Goal: Task Accomplishment & Management: Complete application form

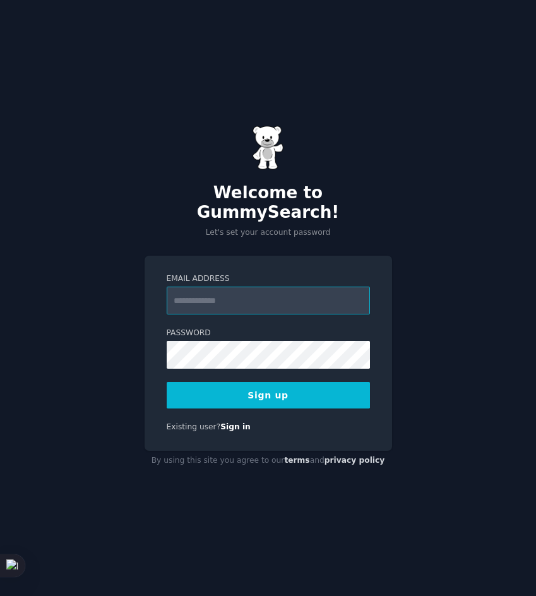
click at [218, 287] on input "Email Address" at bounding box center [268, 301] width 203 height 28
paste input "**********"
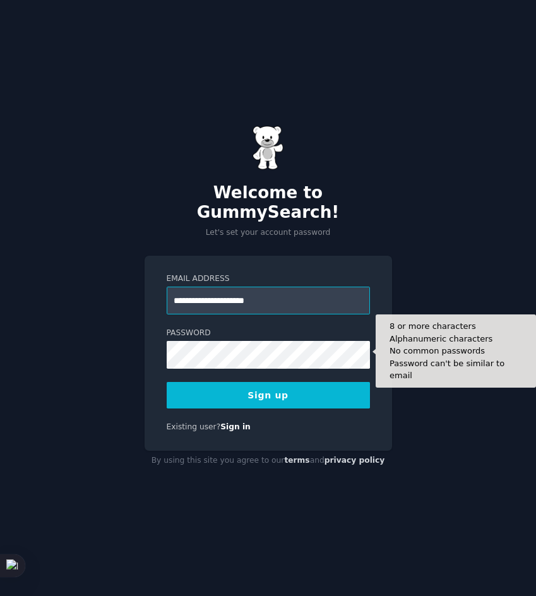
type input "**********"
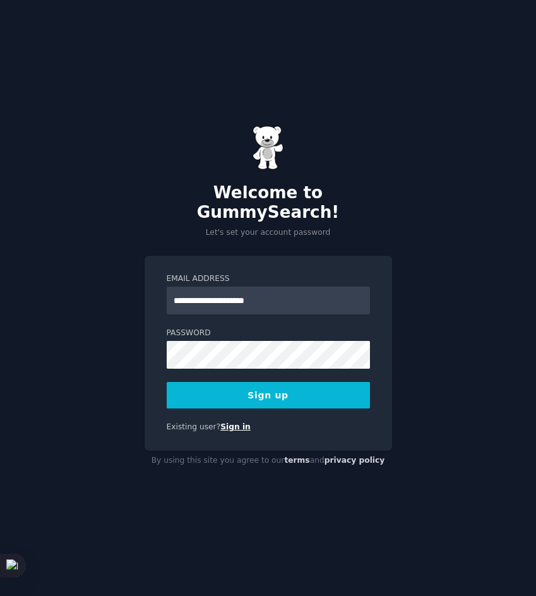
click at [220, 422] on link "Sign in" at bounding box center [235, 426] width 30 height 9
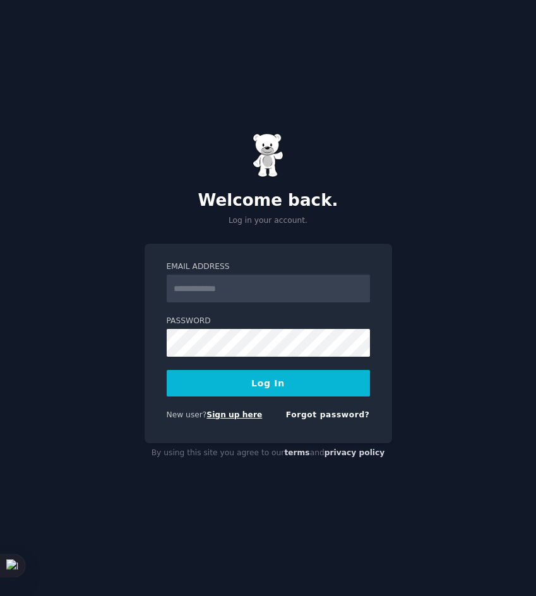
click at [227, 414] on link "Sign up here" at bounding box center [234, 414] width 56 height 9
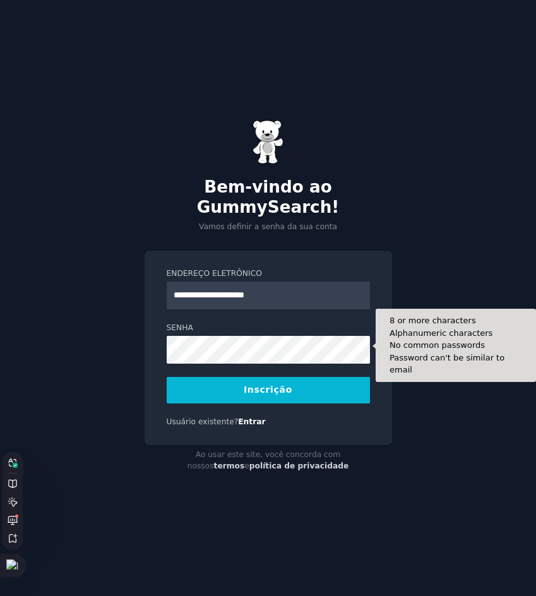
type input "**********"
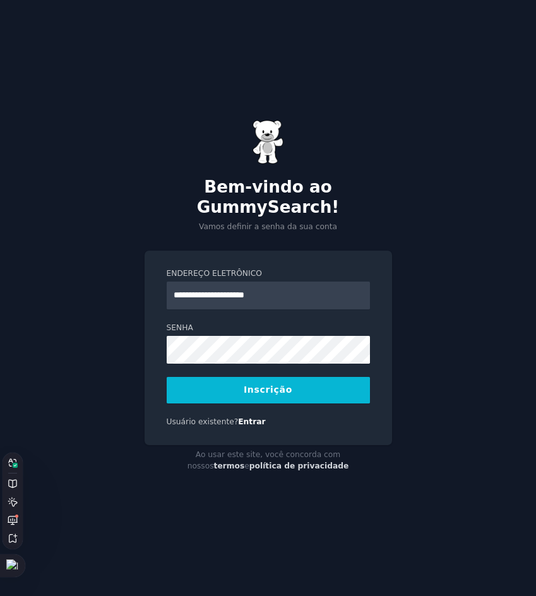
click at [217, 354] on form "**********" at bounding box center [268, 335] width 203 height 135
click at [234, 377] on button "Inscrição" at bounding box center [268, 390] width 203 height 27
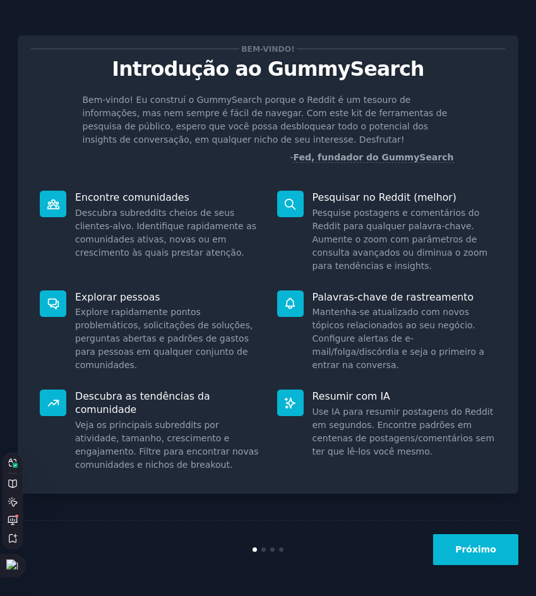
click at [487, 557] on button "Próximo" at bounding box center [475, 549] width 85 height 31
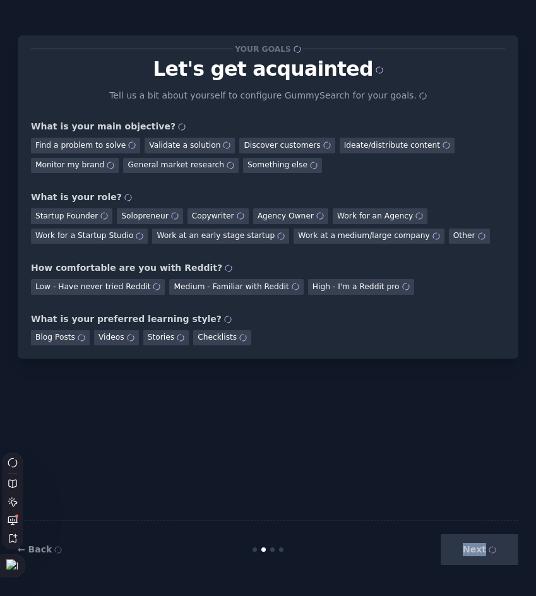
click at [487, 557] on div "Next" at bounding box center [435, 549] width 167 height 31
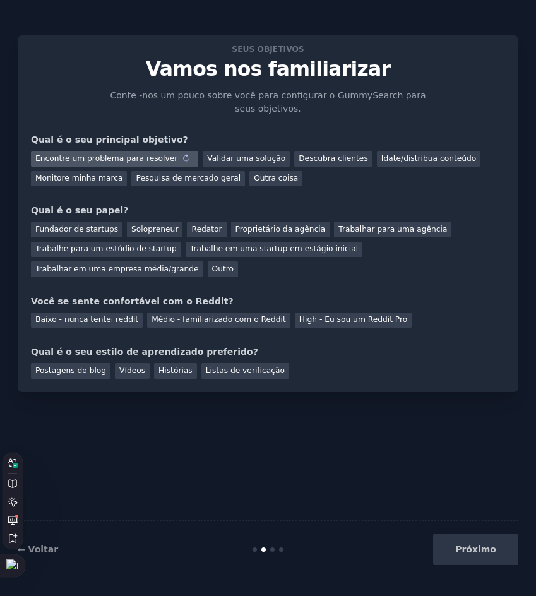
click at [135, 161] on sider-trans-text "Encontre um problema para resolver" at bounding box center [106, 158] width 142 height 9
click at [210, 159] on sider-trans-text "Validar uma solução" at bounding box center [230, 158] width 78 height 9
click at [107, 159] on sider-trans-text "Encontre um problema para resolver" at bounding box center [106, 158] width 142 height 9
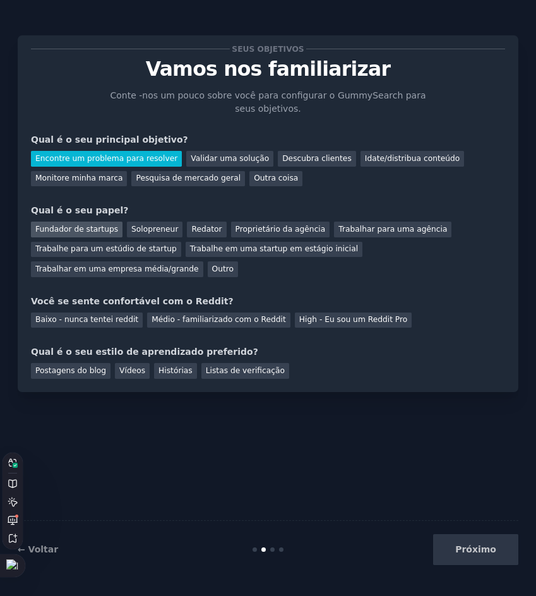
click at [102, 237] on div "Fundador de startups" at bounding box center [77, 230] width 92 height 16
click at [109, 328] on div "Seus objetivos Vamos nos familiarizar Conte -nos um pouco sobre você para confi…" at bounding box center [268, 214] width 474 height 330
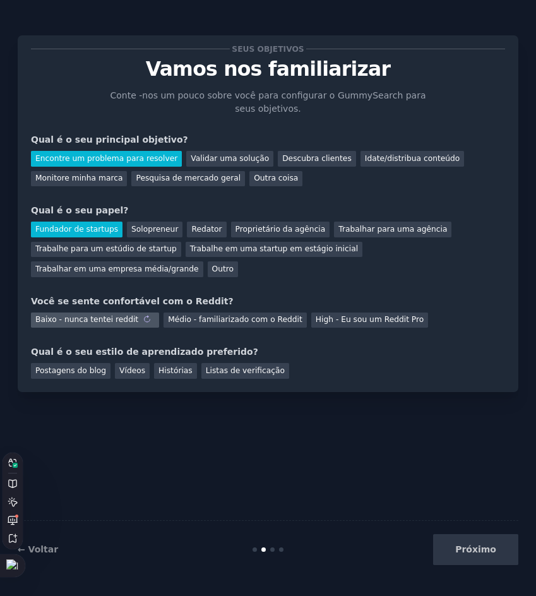
click at [109, 323] on sider-trans-text "Baixo - nunca tentei reddit" at bounding box center [86, 319] width 103 height 9
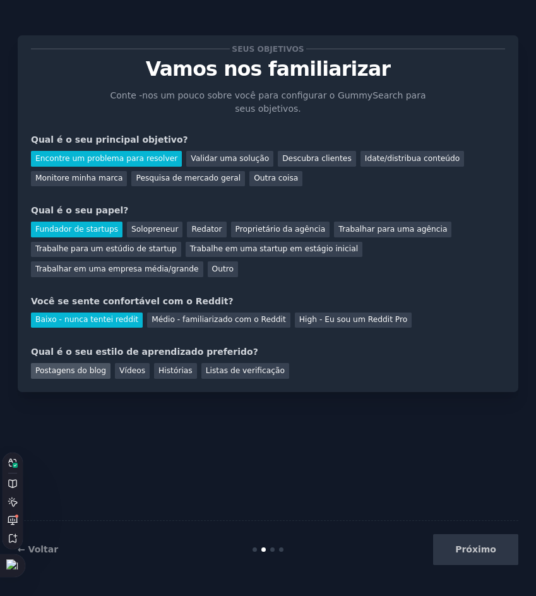
click at [92, 378] on div "Postagens do blog" at bounding box center [71, 371] width 80 height 16
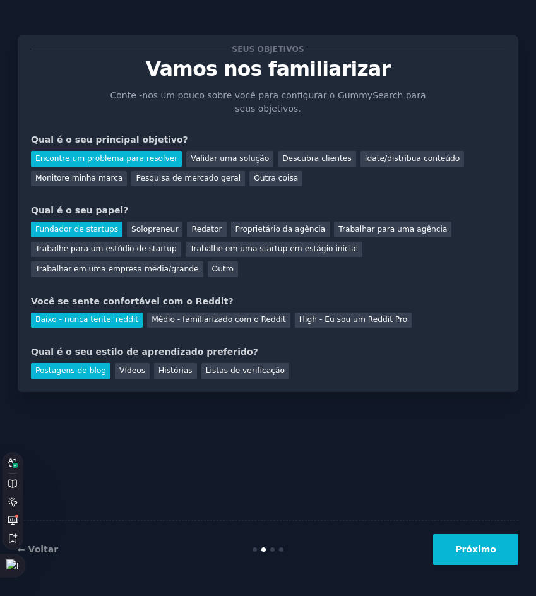
click at [486, 559] on button "Próximo" at bounding box center [475, 549] width 85 height 31
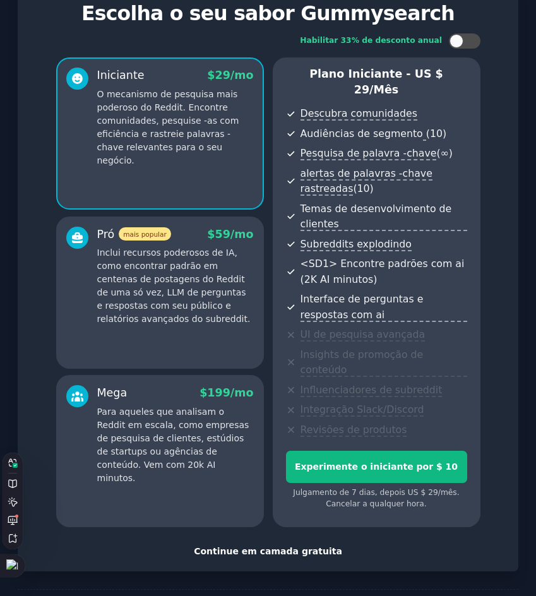
scroll to position [76, 0]
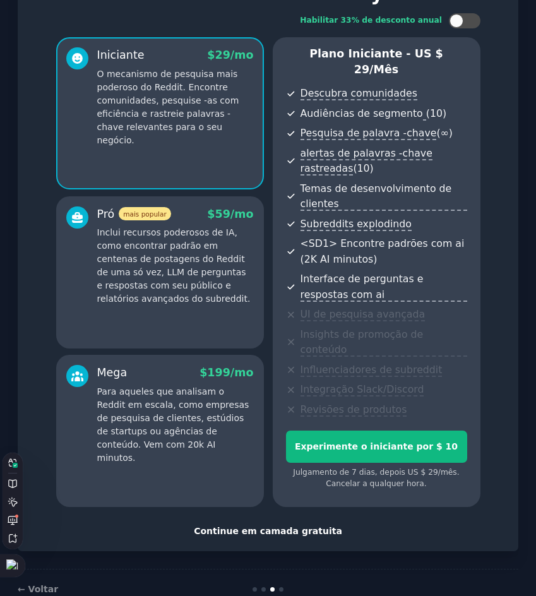
drag, startPoint x: 479, startPoint y: 401, endPoint x: 471, endPoint y: 467, distance: 66.1
click at [255, 526] on sider-trans-text "Continue em camada gratuita" at bounding box center [260, 531] width 148 height 10
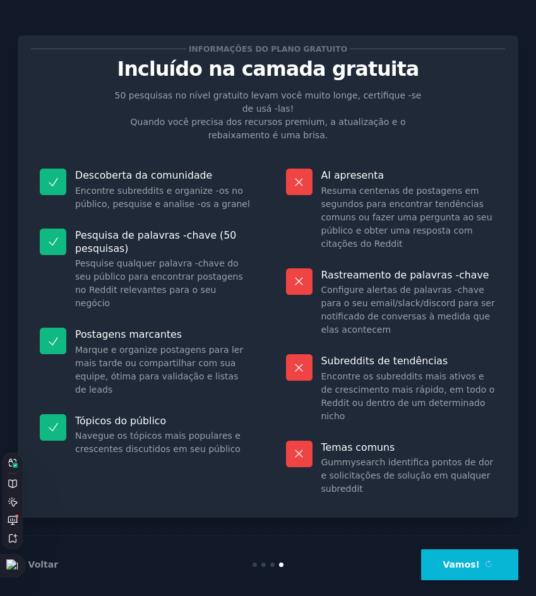
click at [465, 559] on sider-trans-text "Vamos!" at bounding box center [461, 564] width 37 height 10
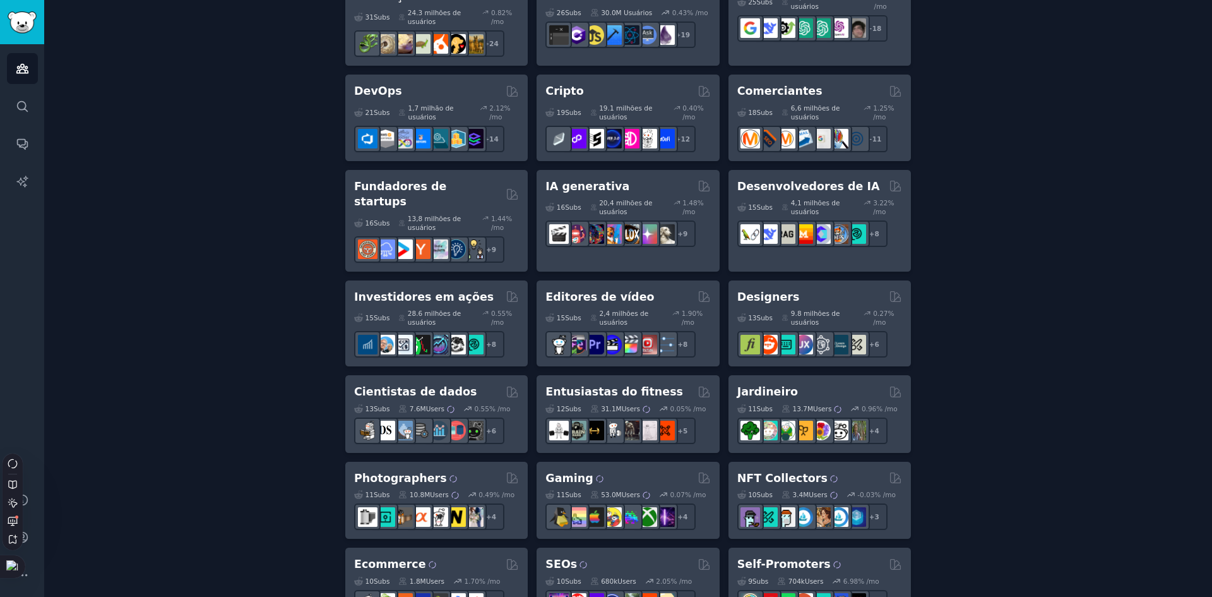
scroll to position [313, 0]
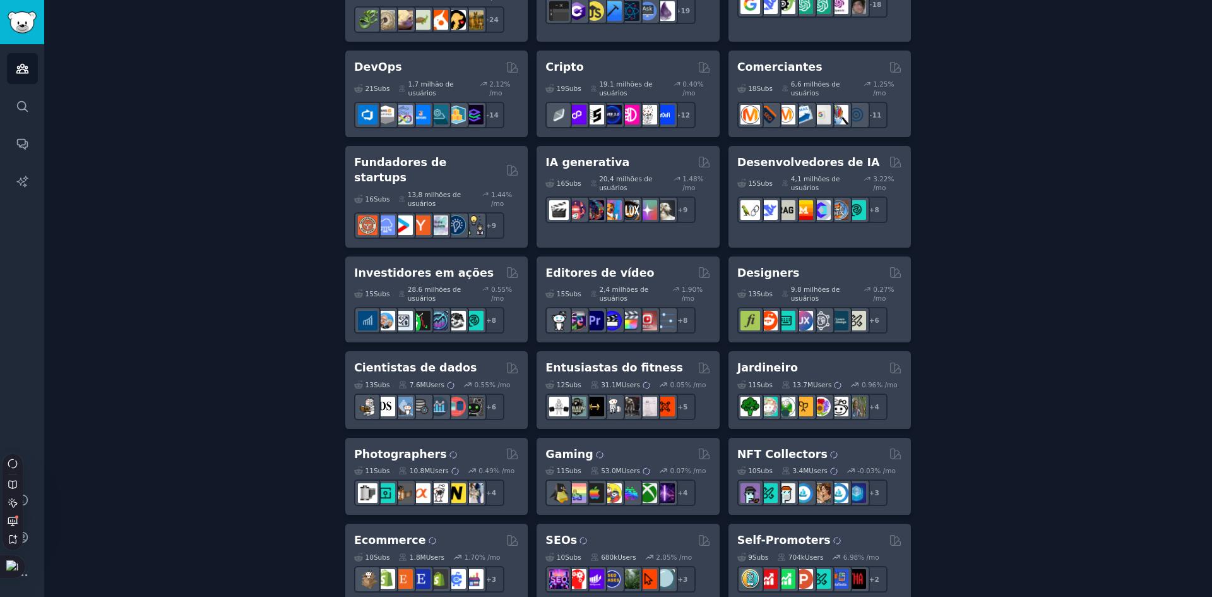
drag, startPoint x: 1028, startPoint y: 337, endPoint x: 1022, endPoint y: 381, distance: 44.6
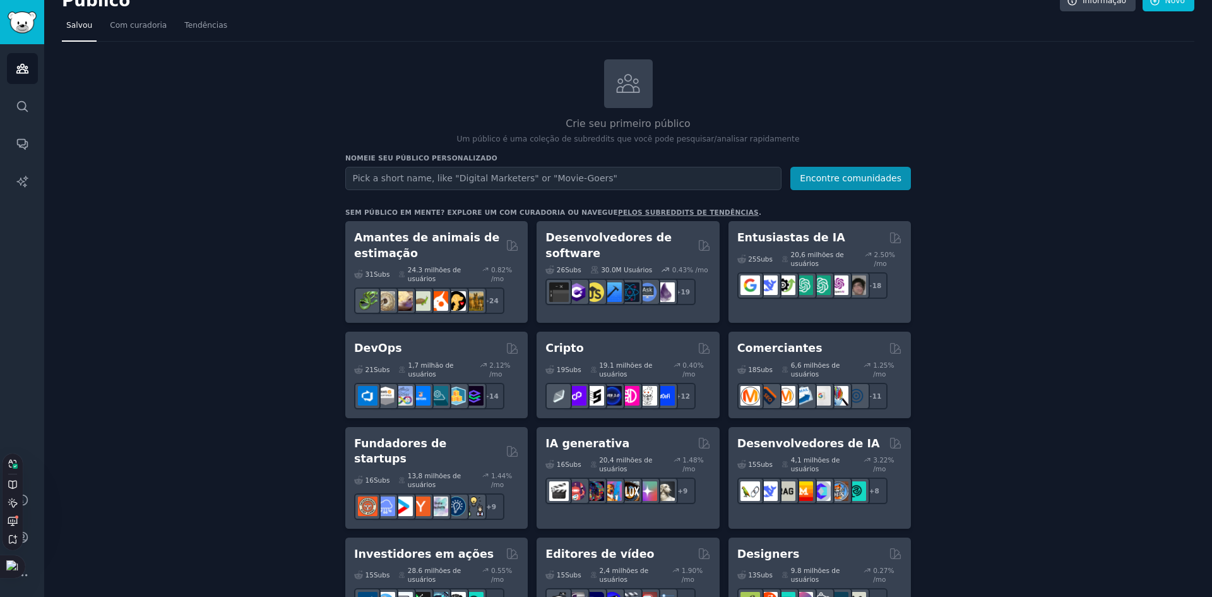
scroll to position [0, 0]
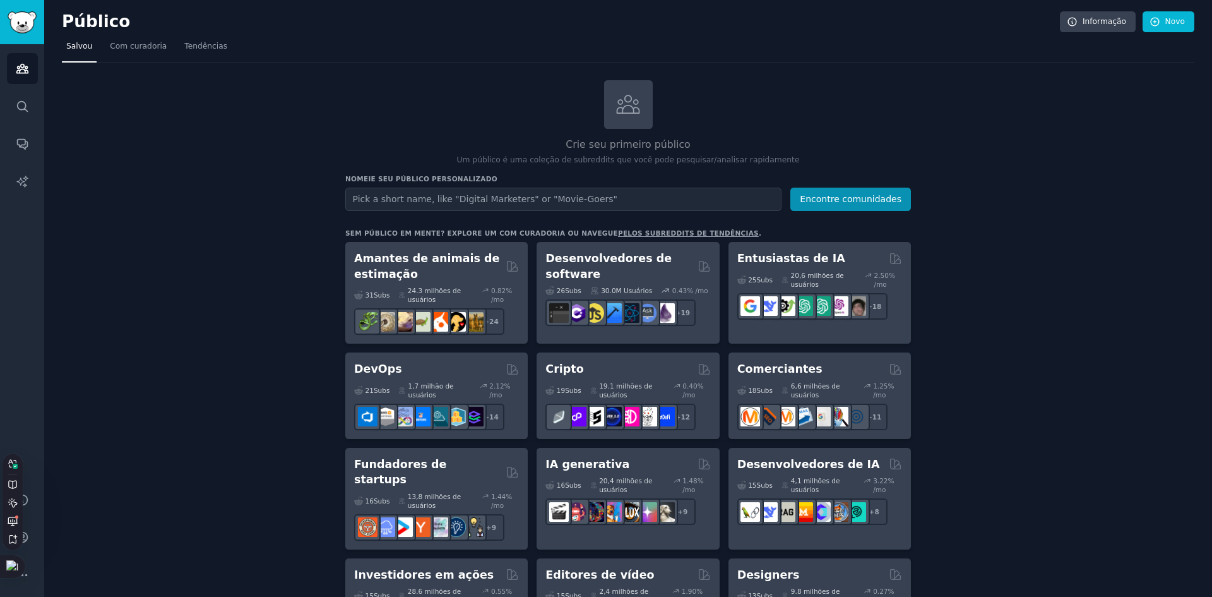
drag, startPoint x: 969, startPoint y: 311, endPoint x: 460, endPoint y: 100, distance: 550.9
click at [194, 59] on link "Tendências" at bounding box center [206, 50] width 52 height 26
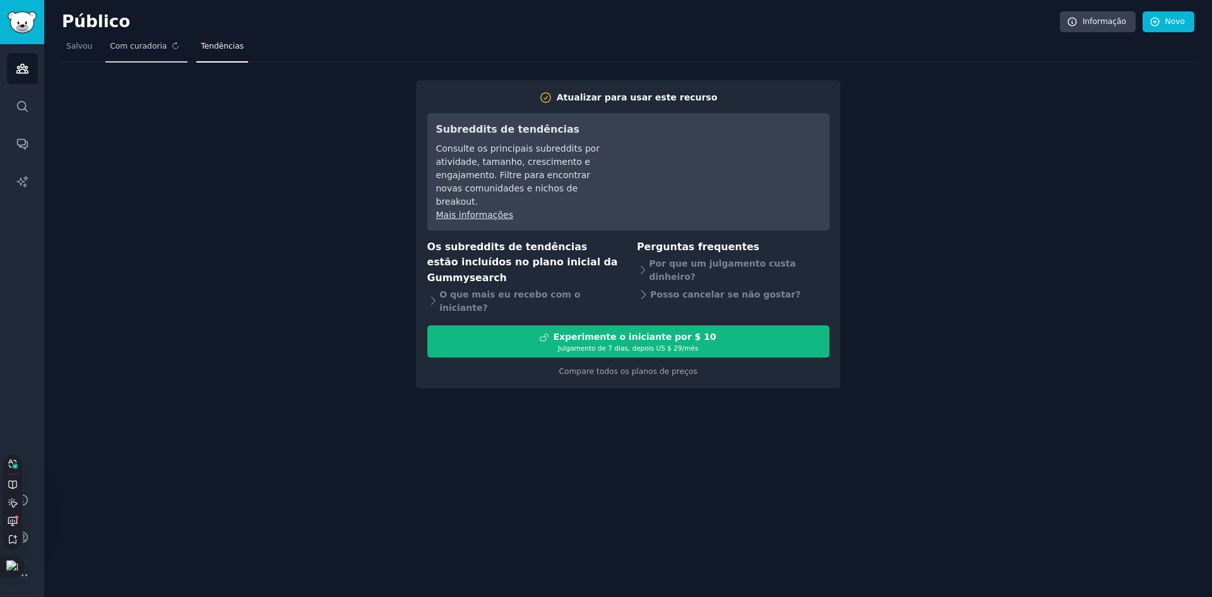
click at [117, 47] on sider-trans-text "Com curadoria" at bounding box center [138, 46] width 57 height 9
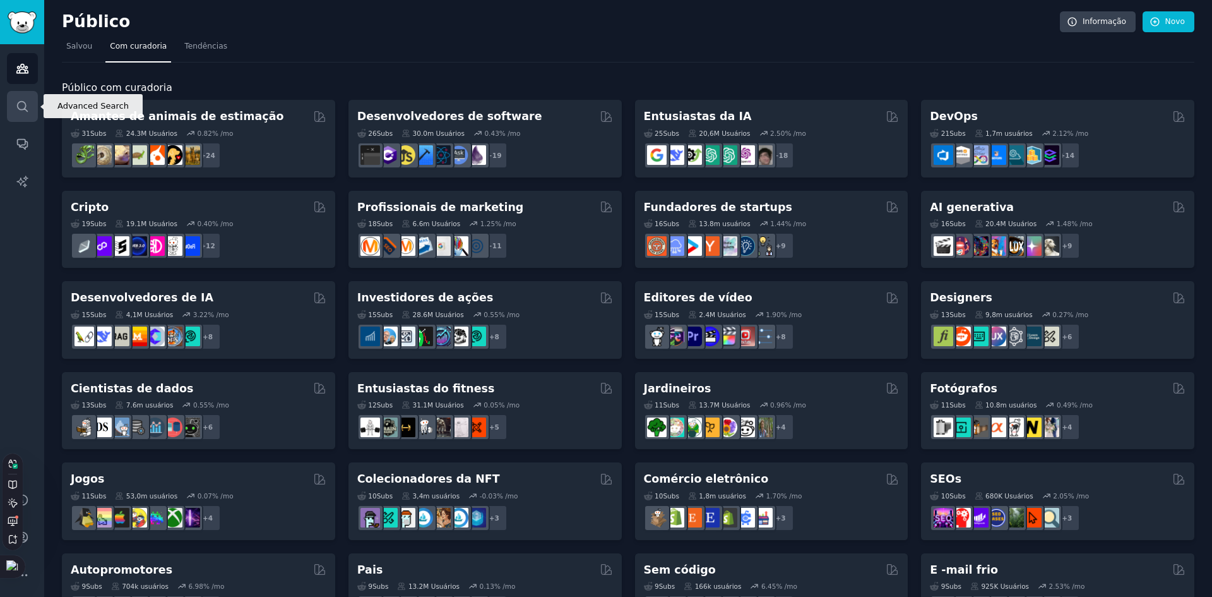
click at [22, 109] on icon "Sidebar" at bounding box center [22, 106] width 13 height 13
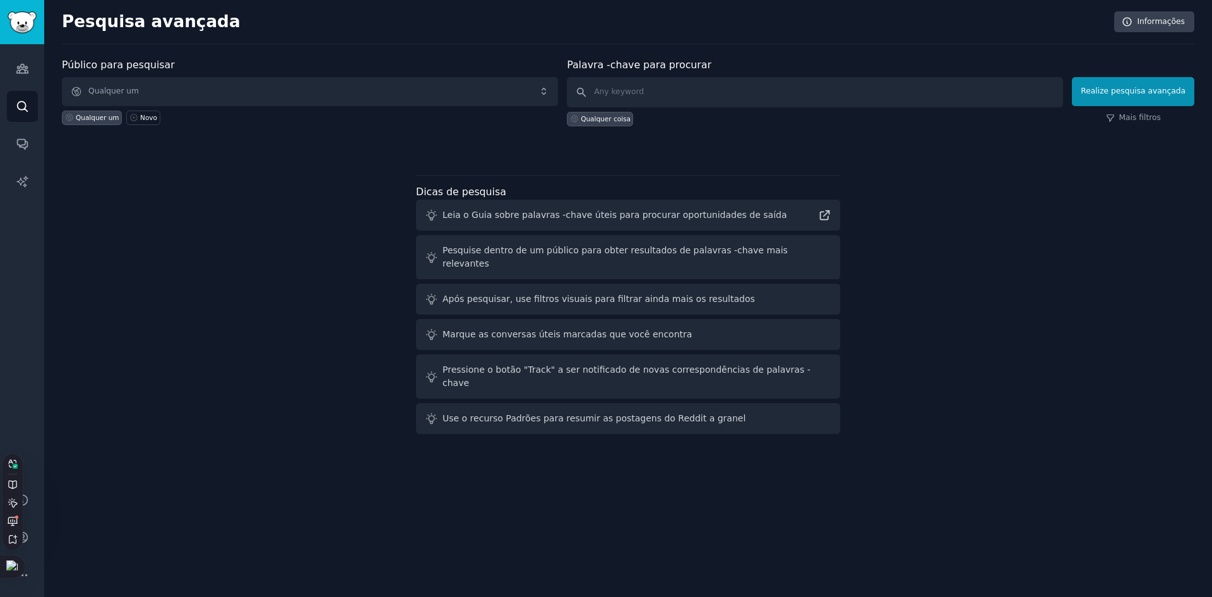
click at [607, 113] on div "Qualquer coisa" at bounding box center [600, 119] width 66 height 15
click at [1167, 88] on sider-trans-text "Realize pesquisa avançada" at bounding box center [1117, 91] width 105 height 9
click at [673, 87] on input "text" at bounding box center [815, 92] width 496 height 30
click at [1131, 116] on sider-trans-text "Mais filtros" at bounding box center [1132, 117] width 42 height 9
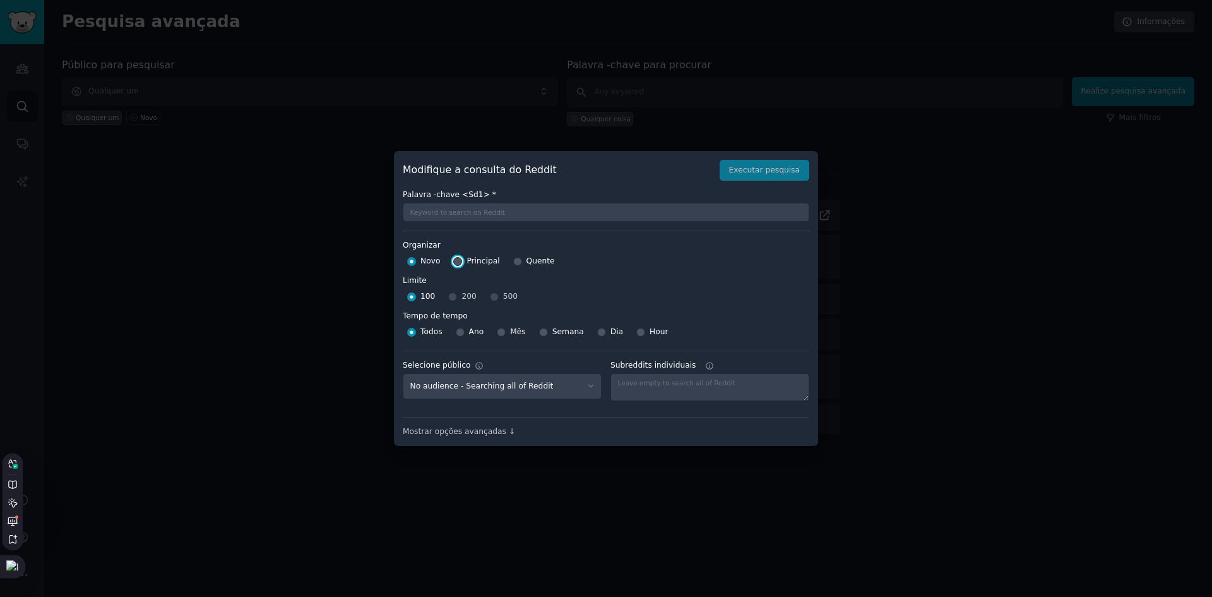
click at [460, 258] on input "Principal" at bounding box center [457, 261] width 9 height 9
radio input "true"
click at [536, 259] on sider-trans-text "Quente" at bounding box center [541, 260] width 28 height 9
click at [522, 259] on input "Quente" at bounding box center [517, 261] width 9 height 9
radio input "true"
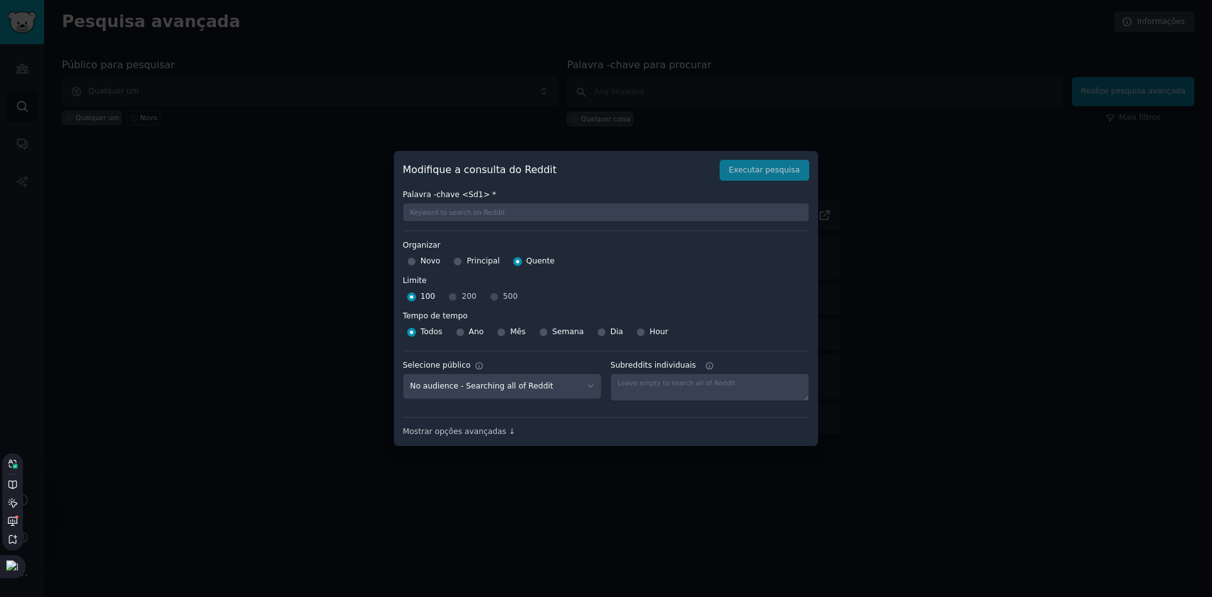
click at [450, 296] on div "100 200 500" at bounding box center [606, 297] width 407 height 20
click at [488, 297] on div "100 200 500" at bounding box center [606, 297] width 407 height 20
click at [517, 337] on sider-trans "Mês" at bounding box center [518, 331] width 16 height 11
click at [506, 337] on input "Mês" at bounding box center [501, 332] width 9 height 9
radio input "true"
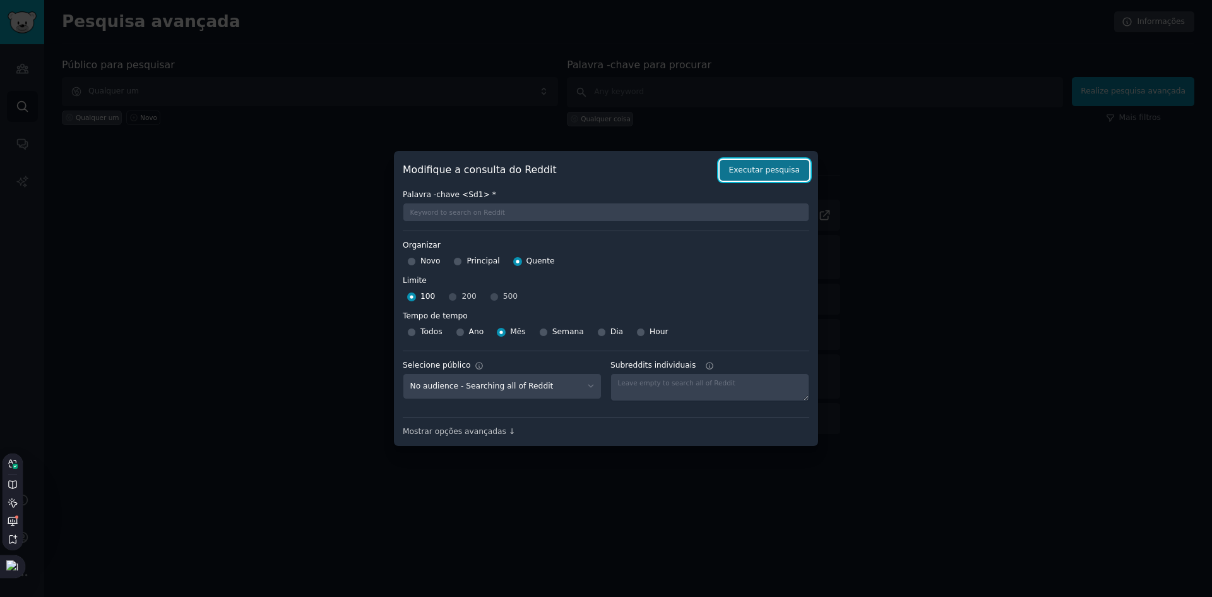
click at [776, 175] on sider-trans "Executar pesquisa" at bounding box center [764, 170] width 71 height 11
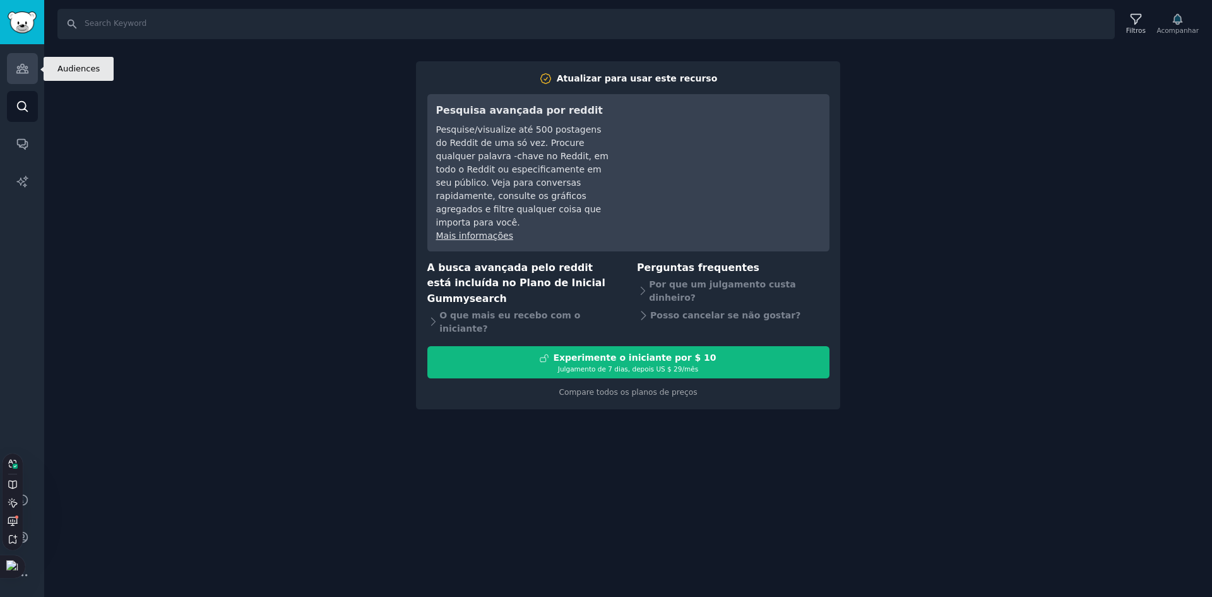
click at [35, 76] on link "Público" at bounding box center [22, 68] width 31 height 31
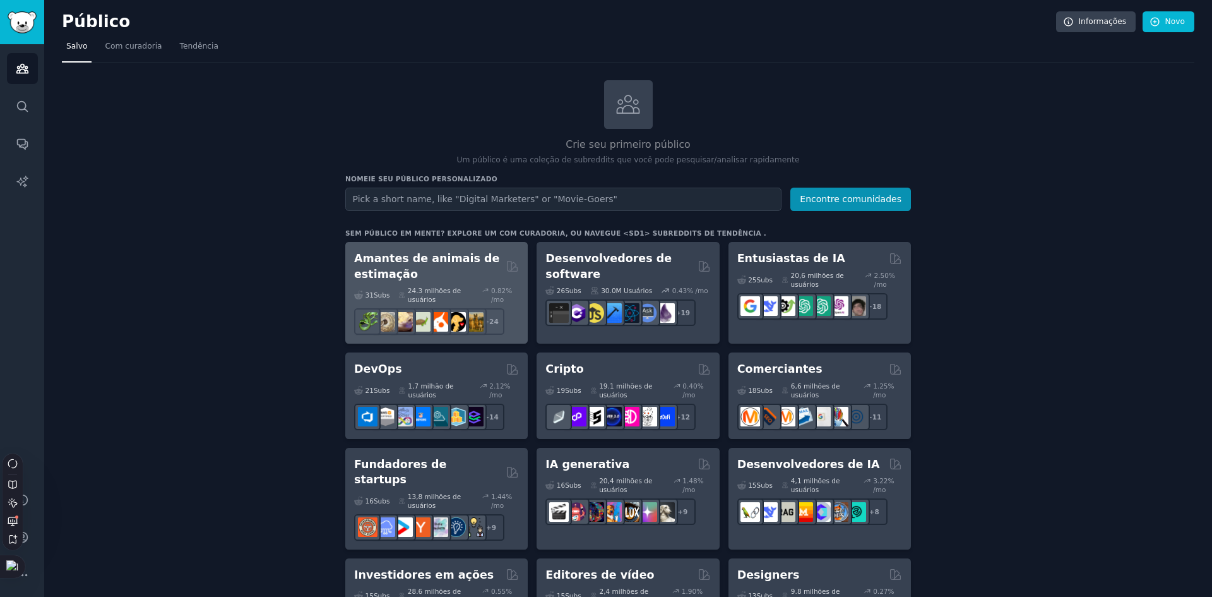
click at [443, 268] on h2 "Amantes de animais de estimação" at bounding box center [427, 266] width 147 height 31
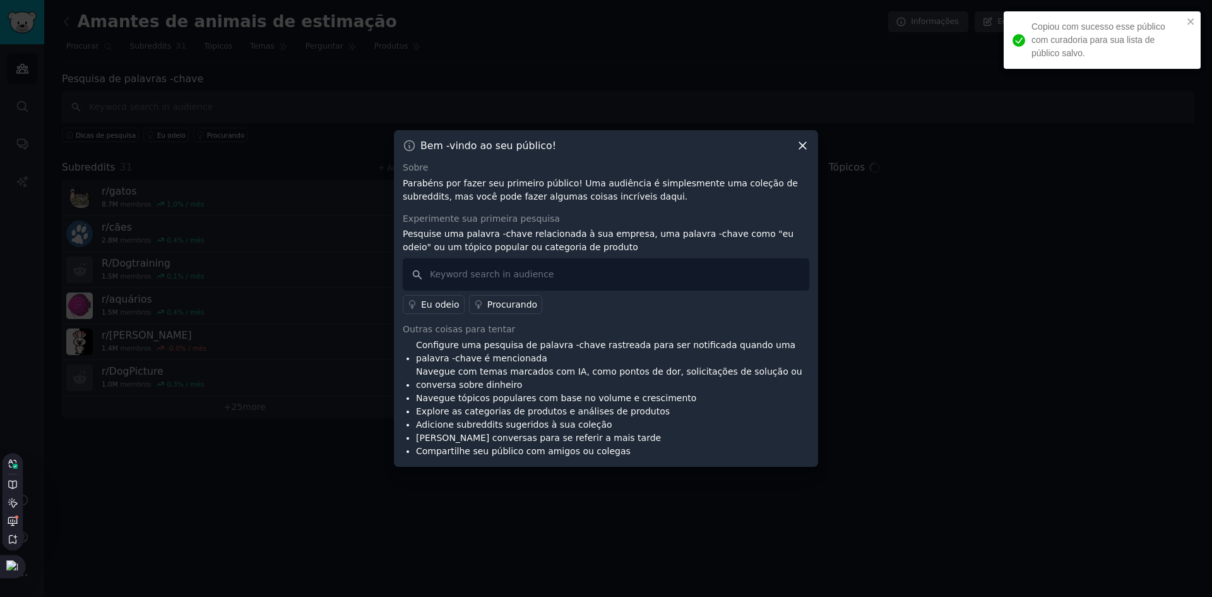
click at [799, 151] on icon at bounding box center [802, 145] width 13 height 13
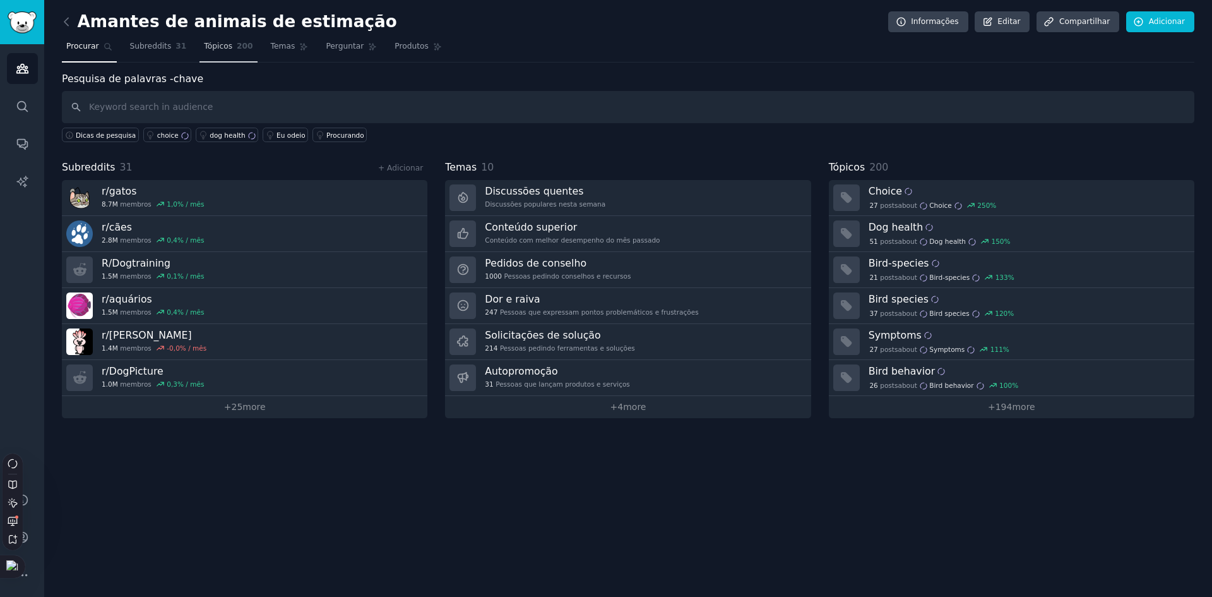
click at [237, 49] on span "200" at bounding box center [245, 46] width 16 height 11
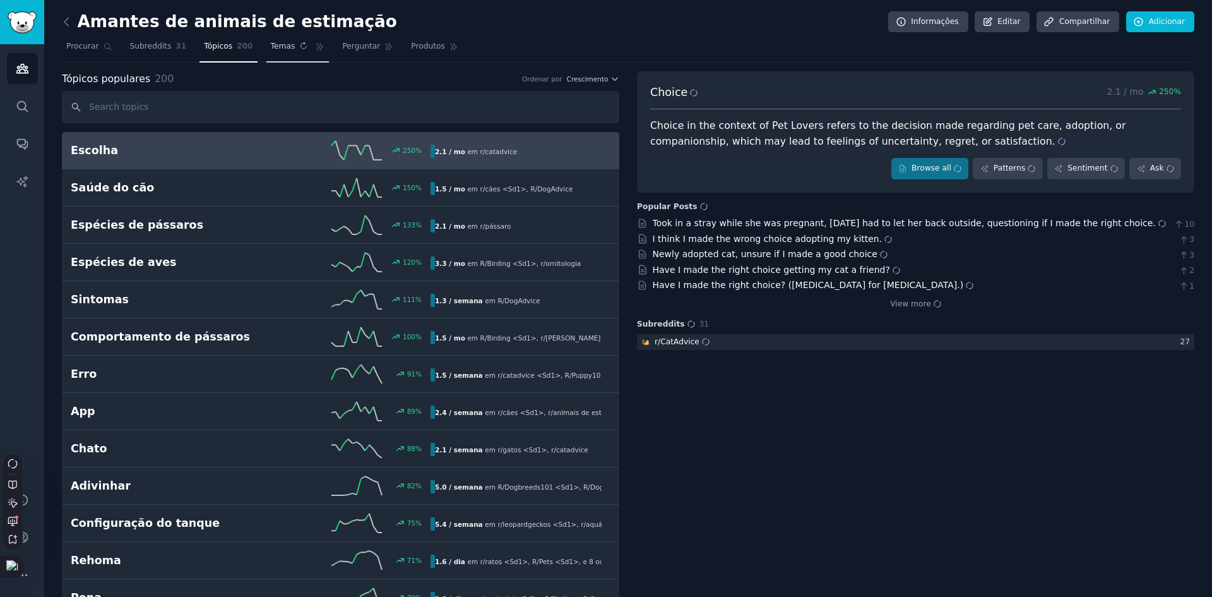
click at [272, 49] on sider-trans-text "Temas" at bounding box center [283, 46] width 25 height 9
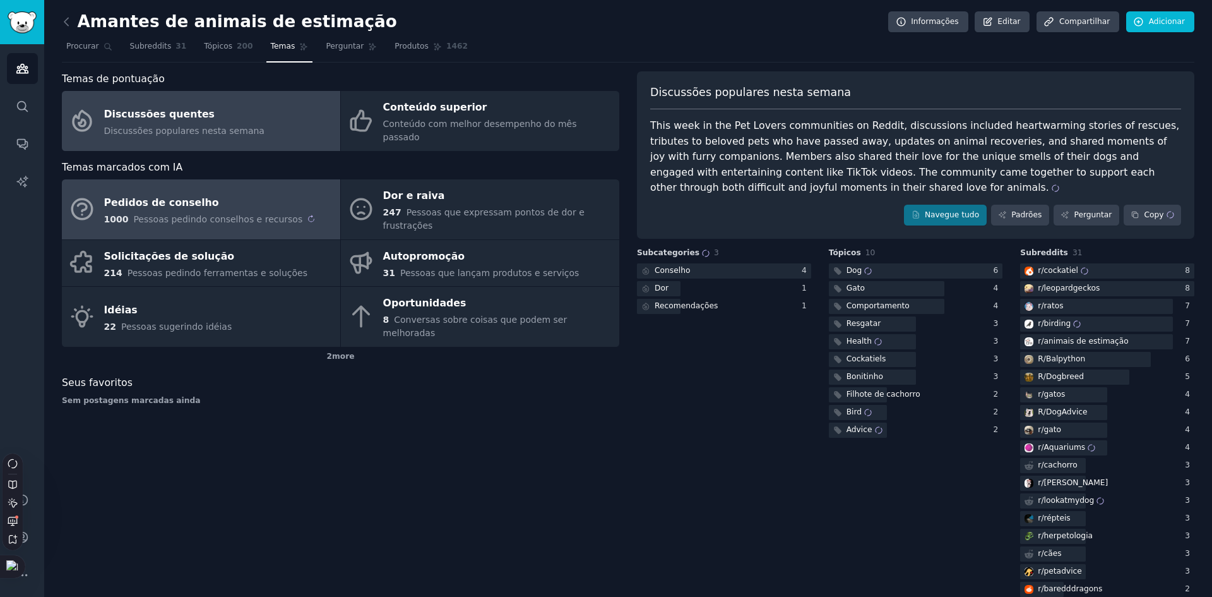
click at [169, 214] on span "Pessoas pedindo conselhos e recursos" at bounding box center [217, 219] width 169 height 10
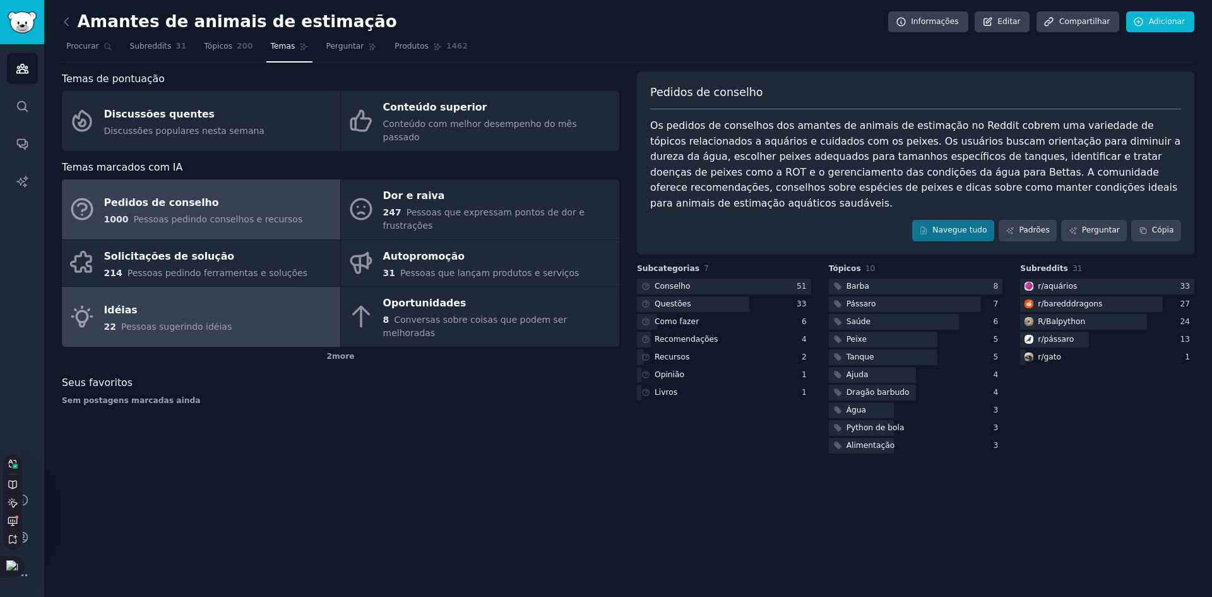
click at [193, 287] on link "[DEMOGRAPHIC_DATA] 22 People suggesting ideas 22 [PERSON_NAME] sugerindo idéias" at bounding box center [201, 317] width 278 height 60
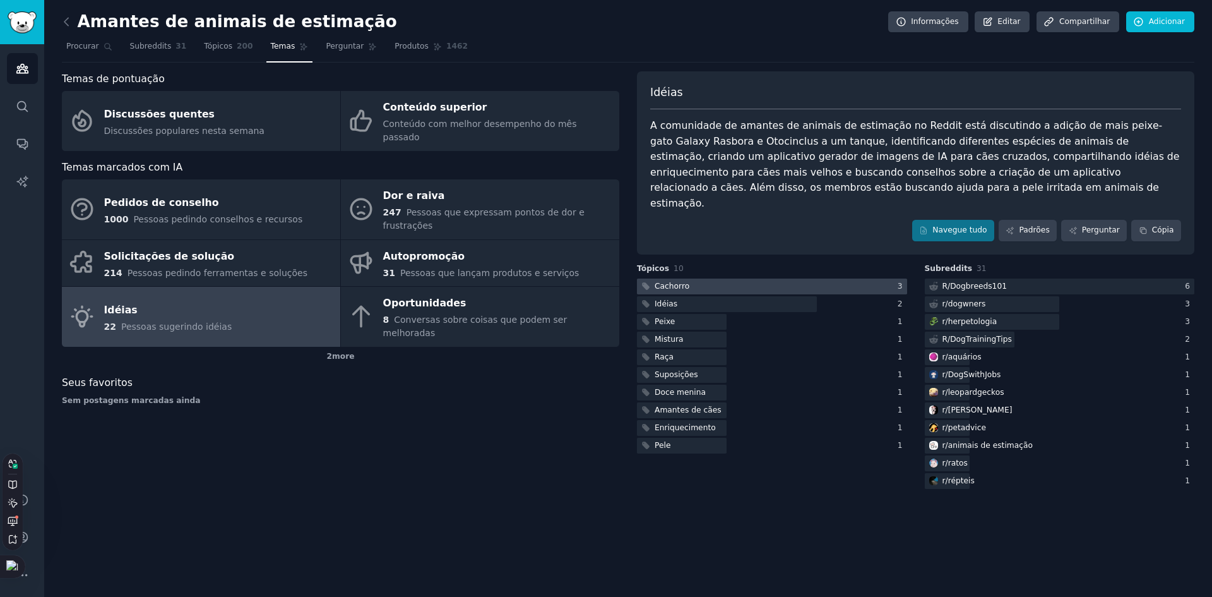
click at [736, 278] on div at bounding box center [772, 286] width 270 height 16
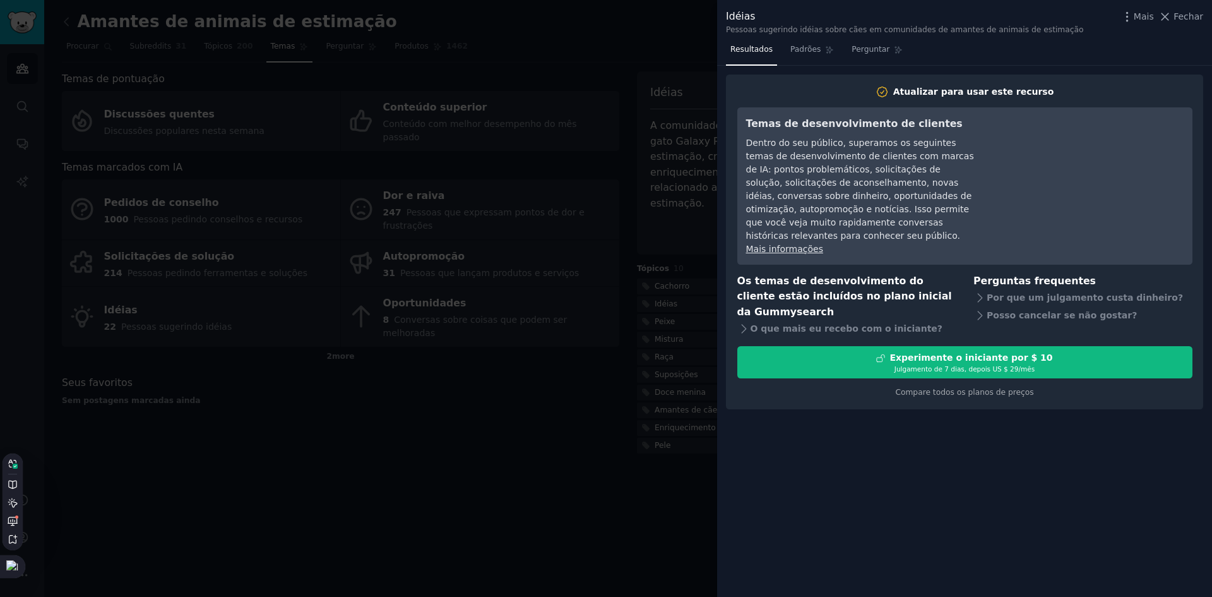
click at [678, 271] on div at bounding box center [606, 298] width 1212 height 597
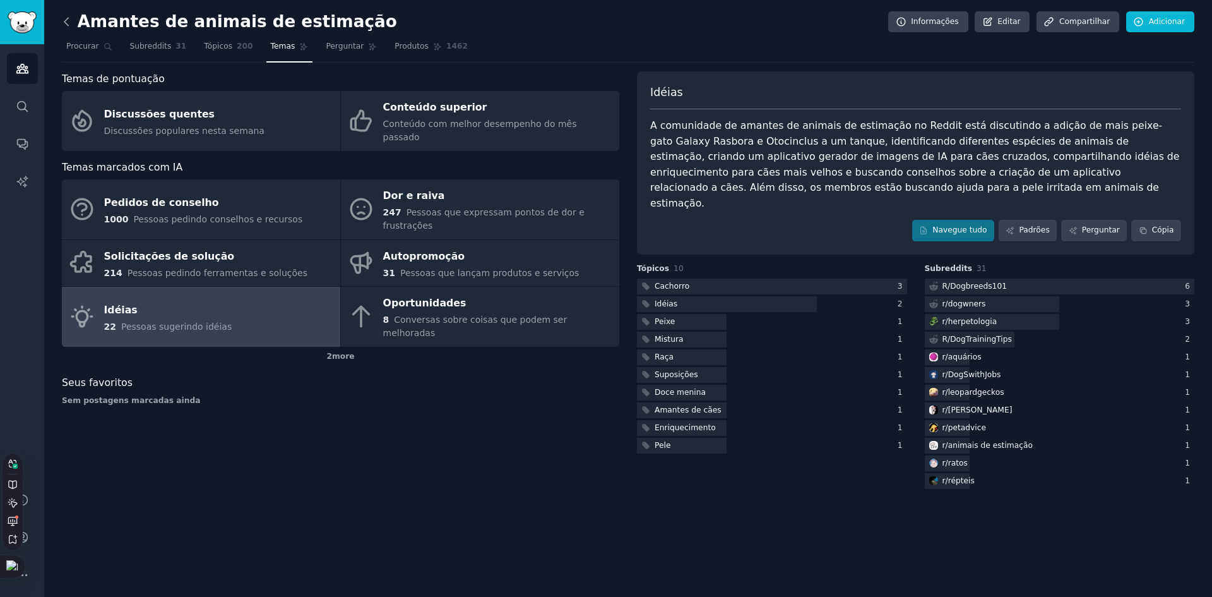
click at [70, 20] on icon at bounding box center [66, 21] width 13 height 13
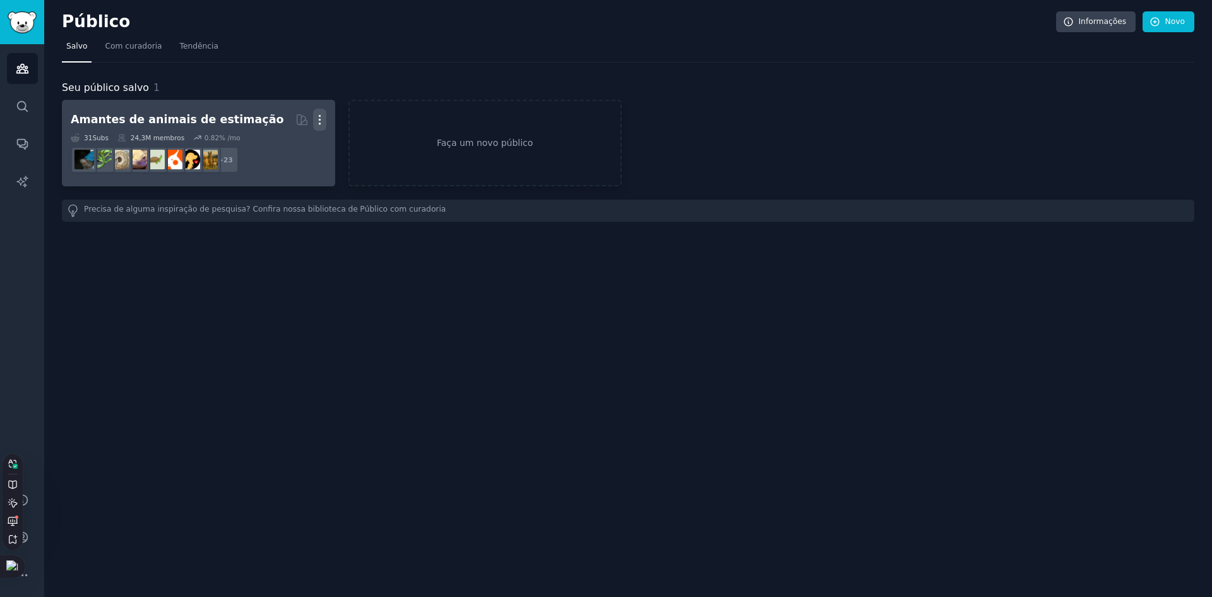
click at [317, 120] on icon "button" at bounding box center [319, 119] width 13 height 13
click at [280, 143] on sider-trans-text "Excluir" at bounding box center [271, 146] width 30 height 10
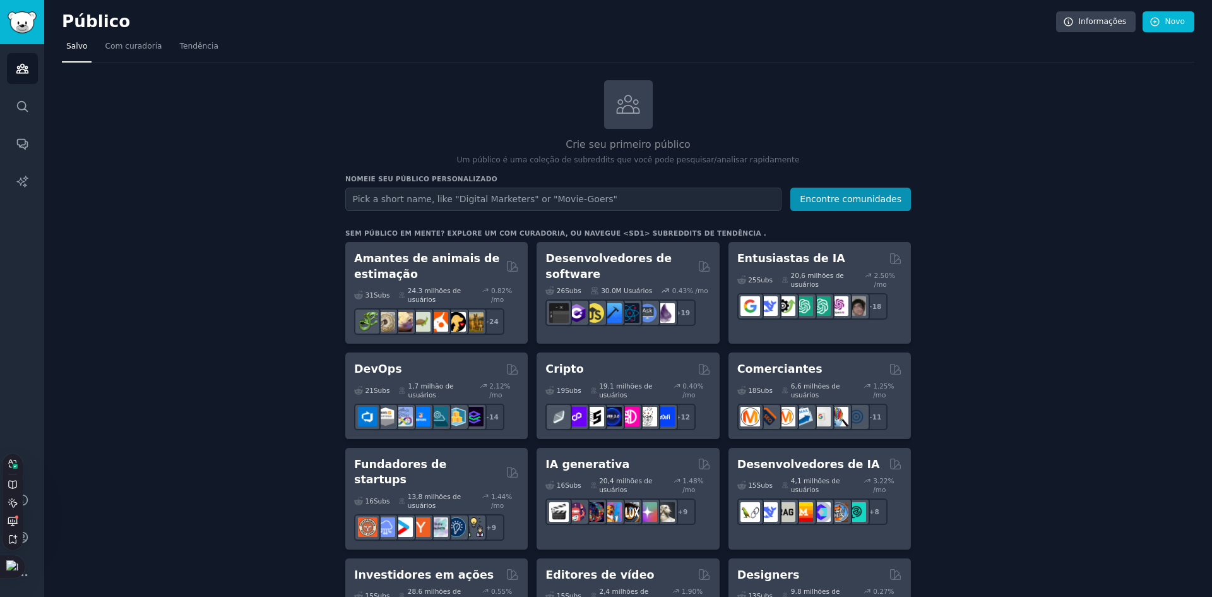
click at [529, 198] on input "text" at bounding box center [563, 199] width 436 height 23
type input "Food Truck"
click at [791, 188] on button "Encontre comunidades" at bounding box center [851, 199] width 121 height 23
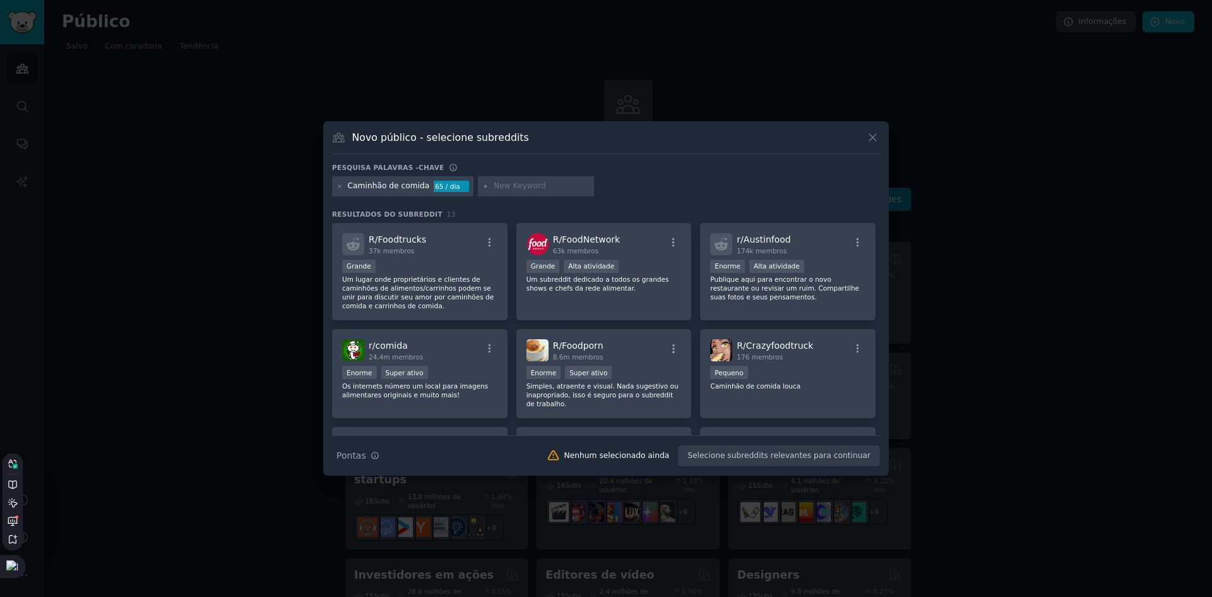
click at [745, 191] on div "Caminhão de comida 65 / dia" at bounding box center [606, 188] width 548 height 25
drag, startPoint x: 654, startPoint y: 194, endPoint x: 643, endPoint y: 217, distance: 25.1
click at [563, 305] on div "r/ foodnetwork R/FoodNetwork 63k members 63k membros >= 80th percentile for sub…" at bounding box center [605, 272] width 176 height 98
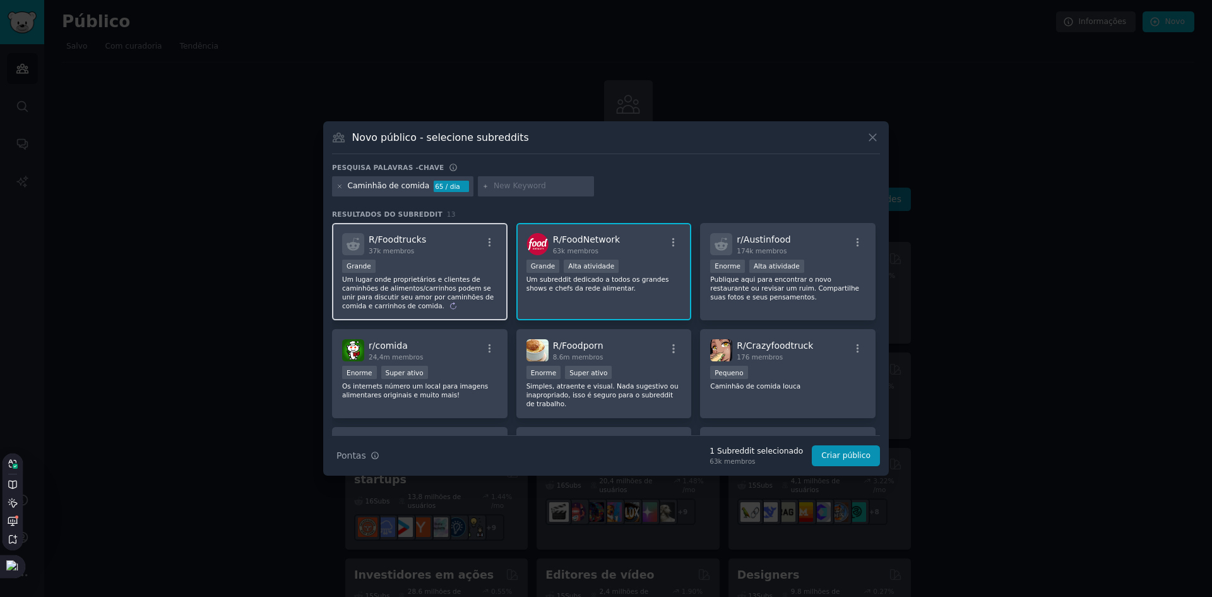
click at [467, 289] on sider-trans-text "Um lugar onde proprietários e clientes de caminhões de alimentos/carrinhos pode…" at bounding box center [418, 292] width 152 height 34
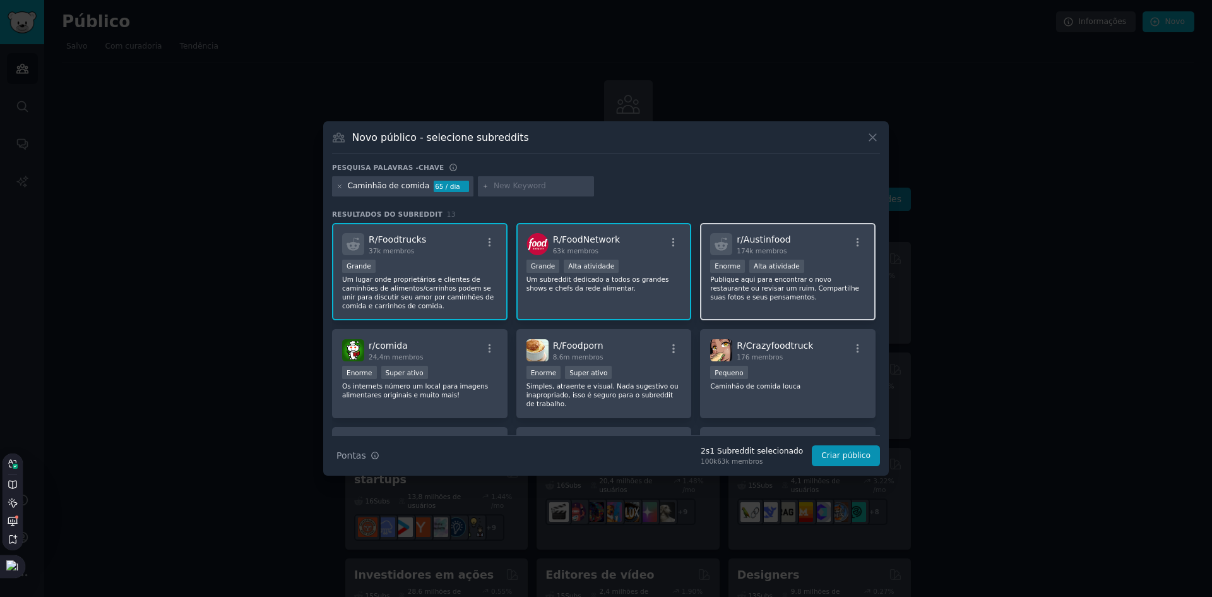
click at [720, 302] on div "r/ austinfood r/Austinfood 174k members 174k membros Enorme Alta atividade Publ…" at bounding box center [788, 272] width 176 height 98
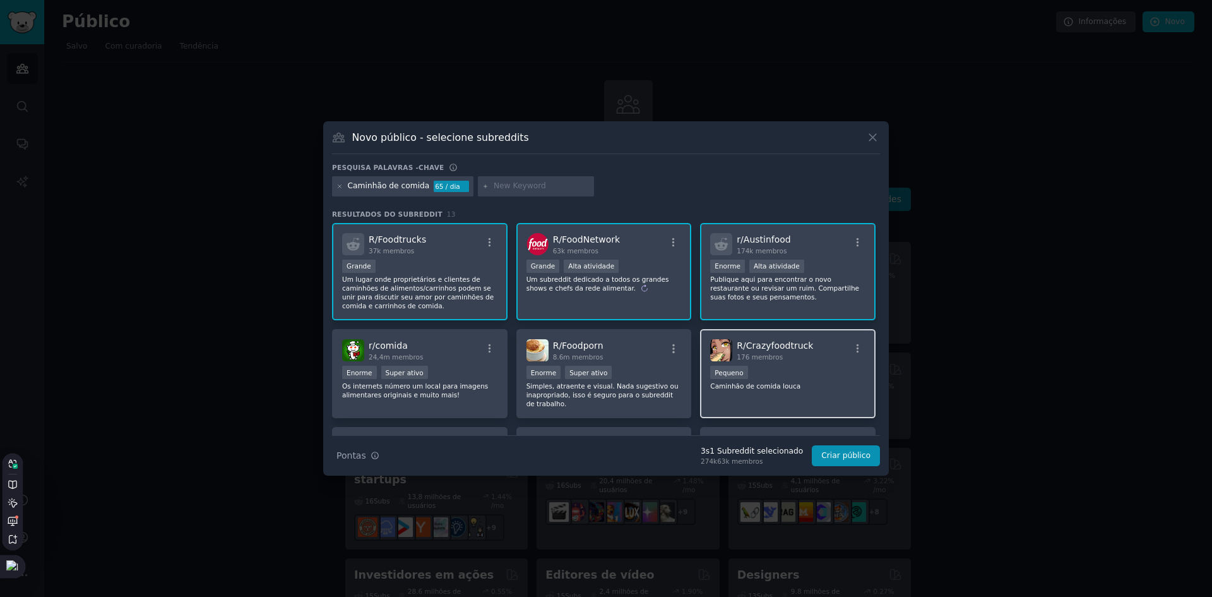
drag, startPoint x: 672, startPoint y: 196, endPoint x: 729, endPoint y: 358, distance: 171.4
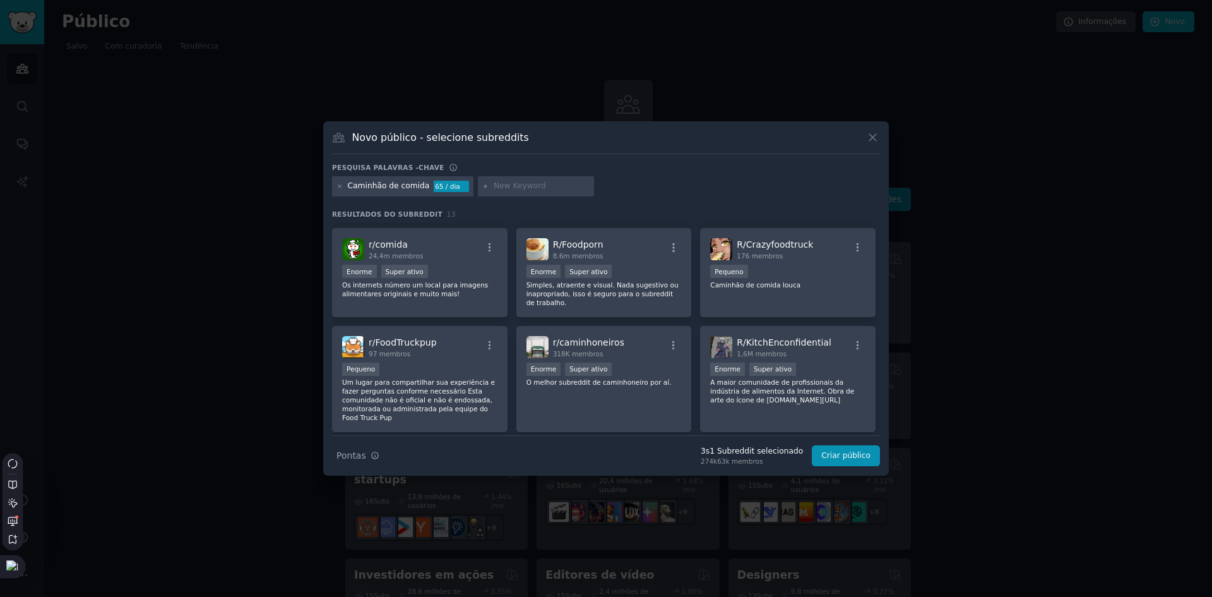
scroll to position [90, 0]
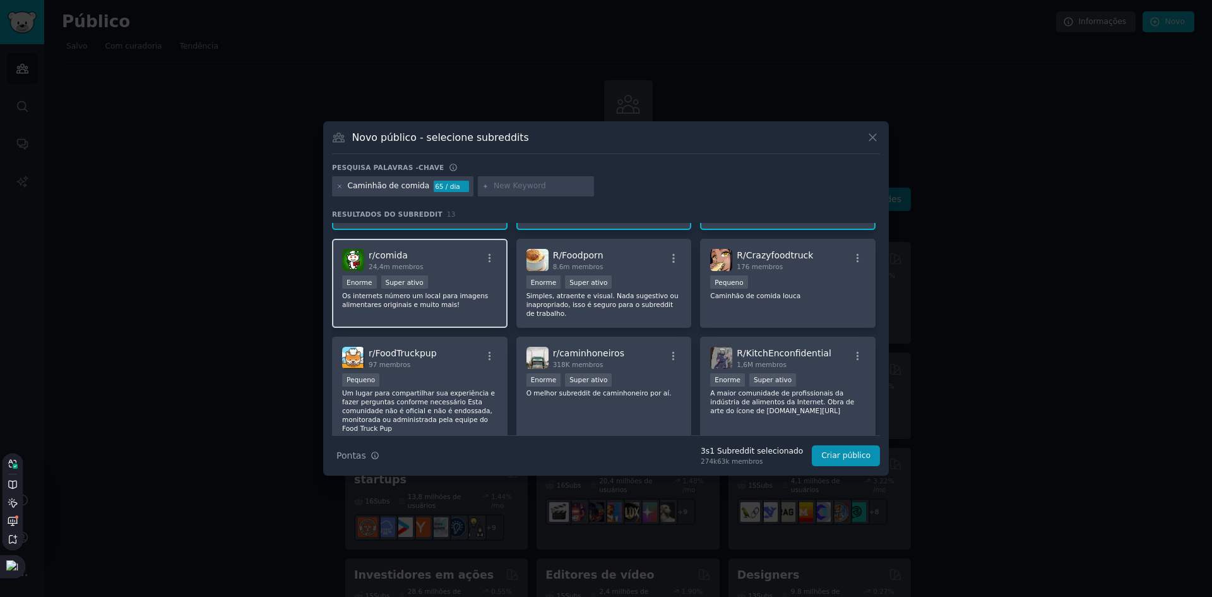
click at [479, 265] on div "r/ food r/comida 24.4M members 24,4m membros" at bounding box center [419, 260] width 155 height 22
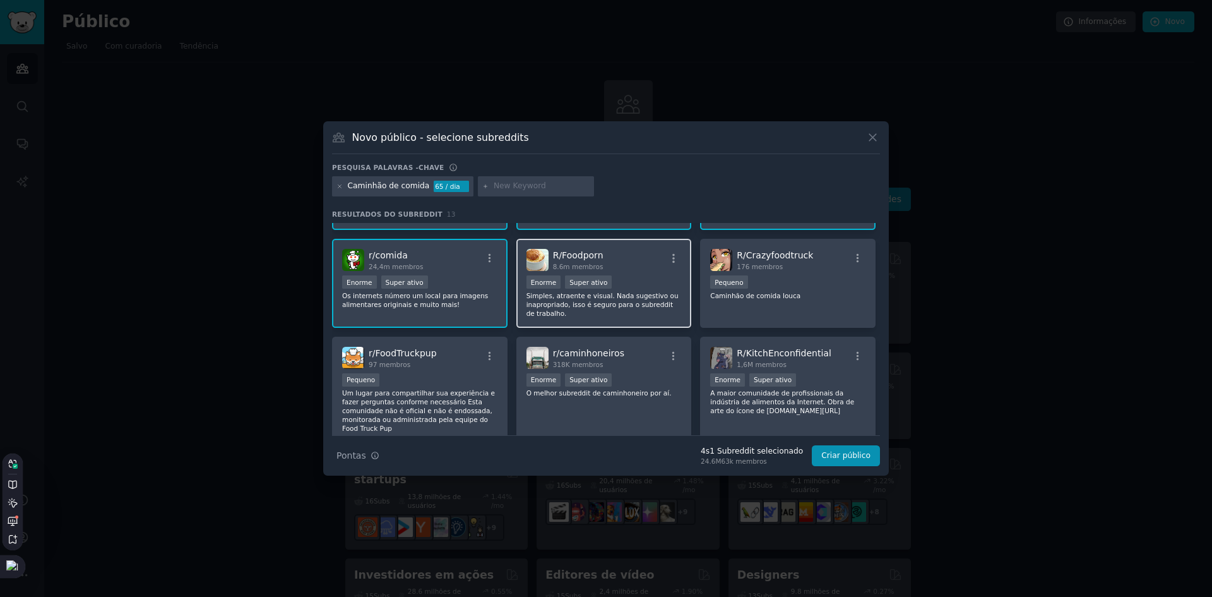
click at [589, 272] on div "r/ FoodPorn R/Foodporn 8.6M members 8.6m membros >= 95th percentile for submiss…" at bounding box center [605, 283] width 176 height 89
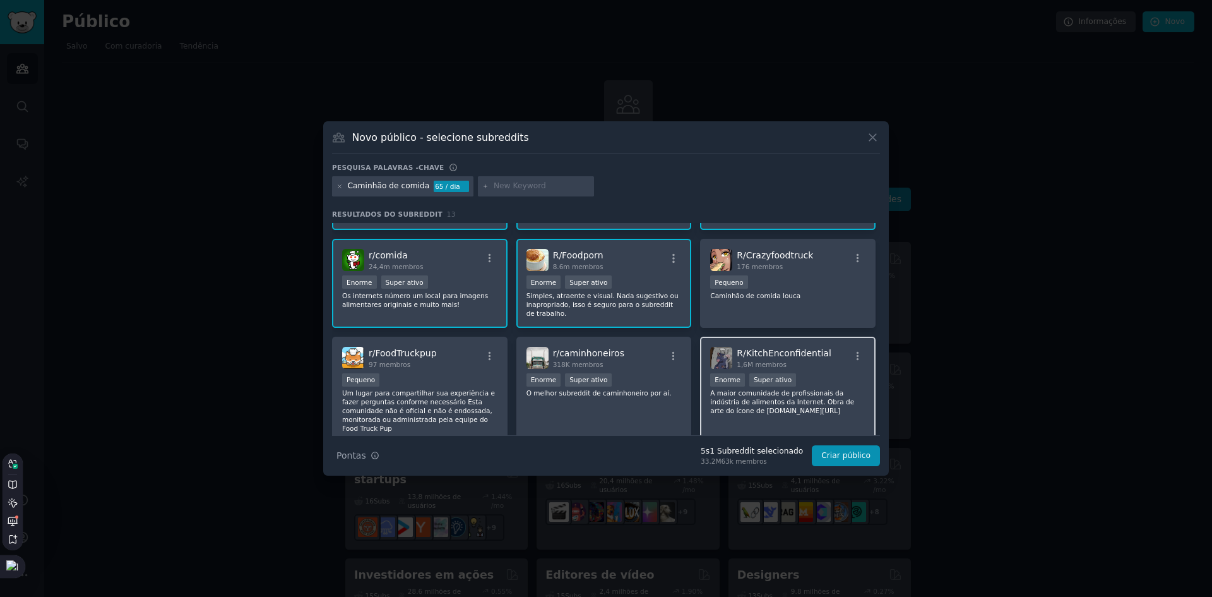
click at [825, 384] on div "Enorme Super ativo" at bounding box center [787, 381] width 155 height 16
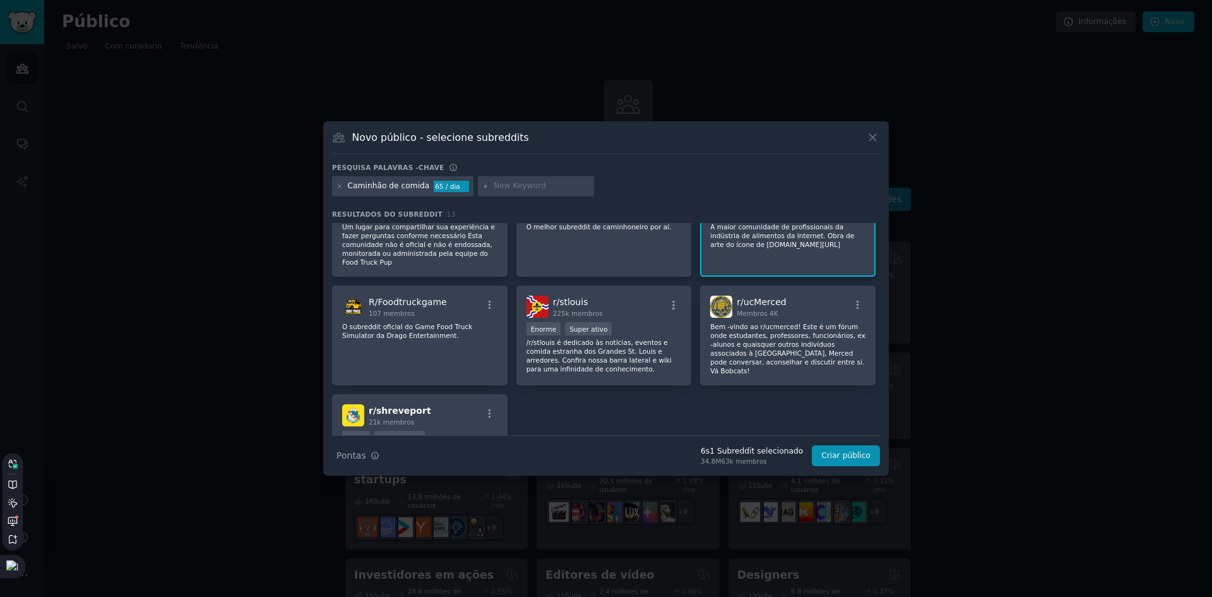
scroll to position [257, 0]
click at [563, 311] on div "r/ StLouis r/stlouis 225k members 225k membros Enorme Super ativo /r/stlouis é …" at bounding box center [605, 335] width 176 height 100
click at [845, 460] on button "Criar público" at bounding box center [846, 455] width 68 height 21
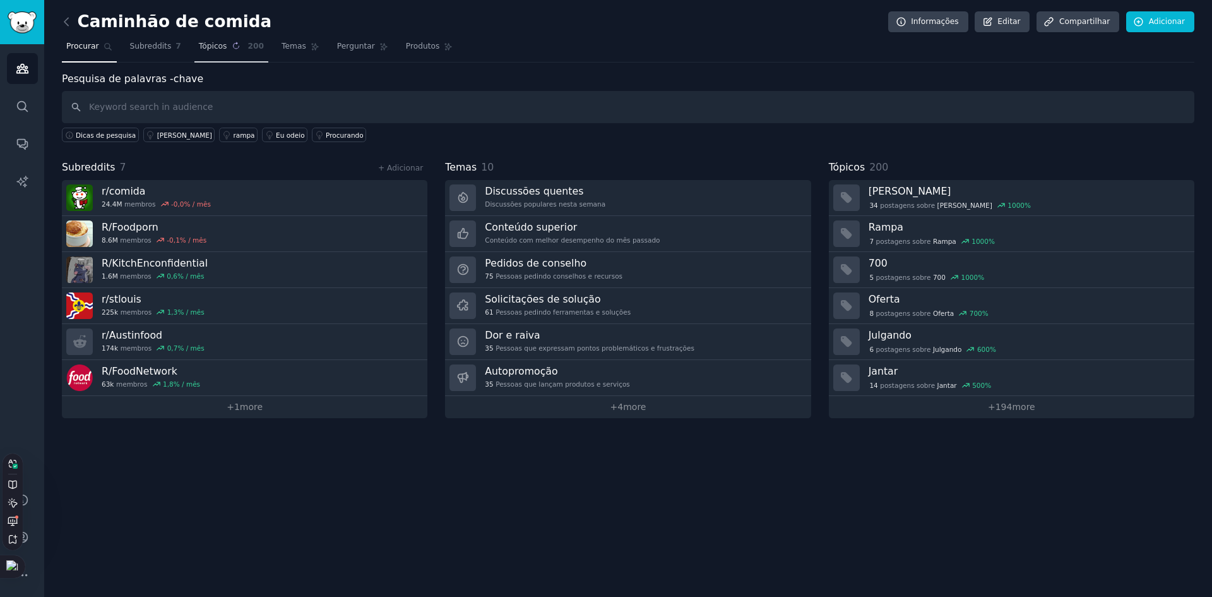
click at [199, 50] on sider-trans-text "Tópicos" at bounding box center [213, 46] width 28 height 9
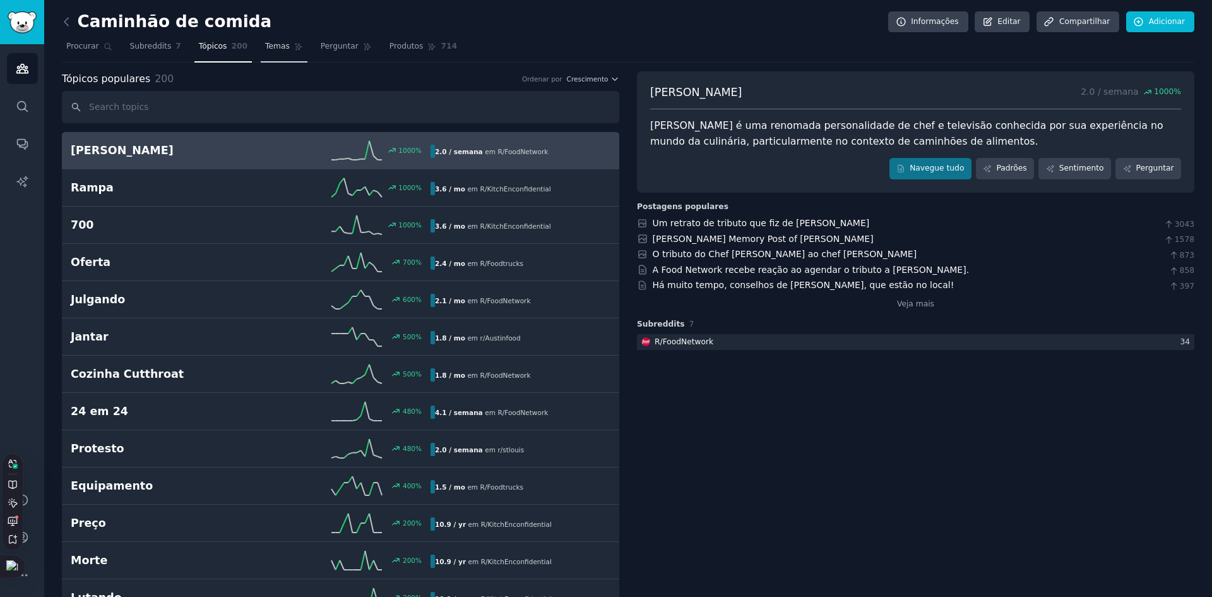
click at [268, 61] on link "Temas" at bounding box center [284, 50] width 47 height 26
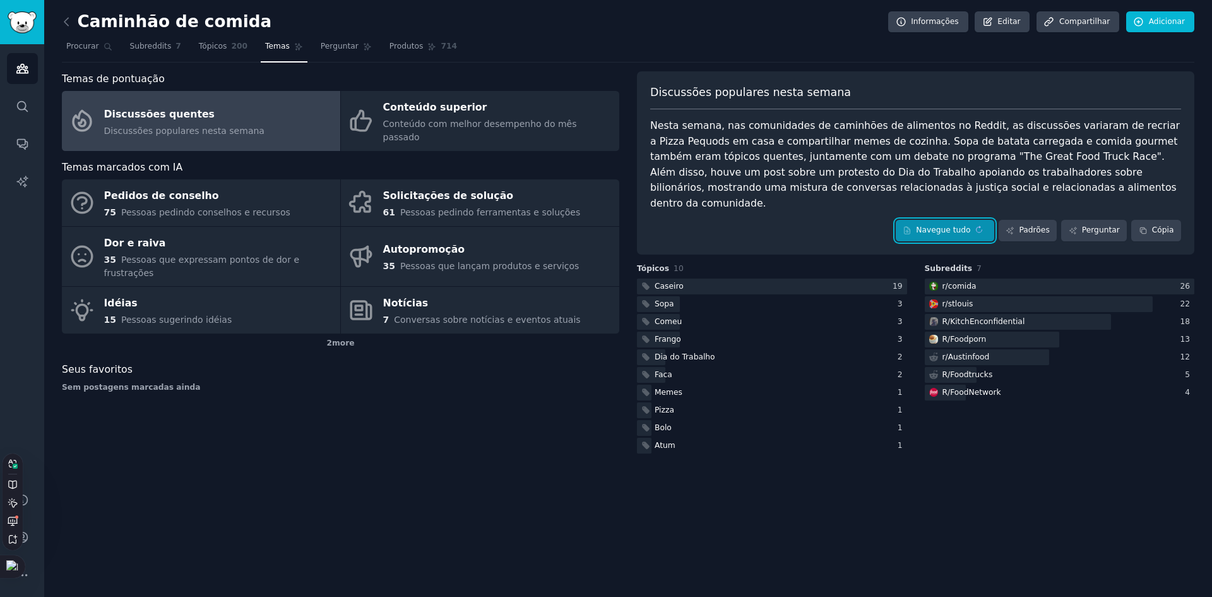
click at [965, 225] on sider-trans-text "Navegue tudo" at bounding box center [943, 229] width 54 height 9
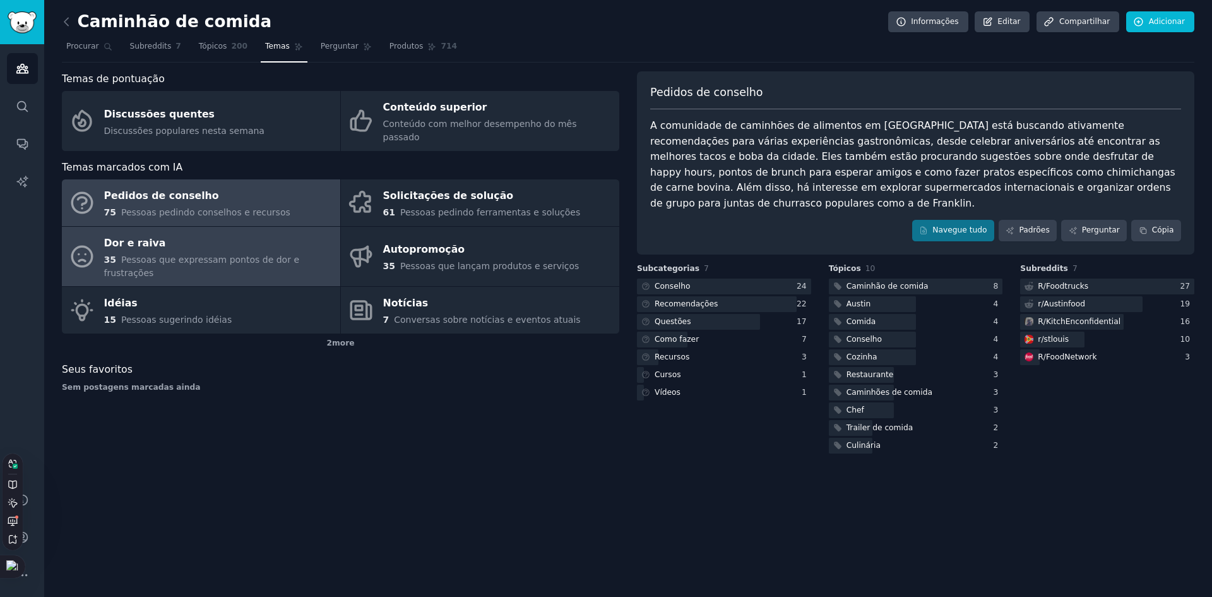
click at [249, 233] on div "Dor e raiva" at bounding box center [219, 243] width 230 height 20
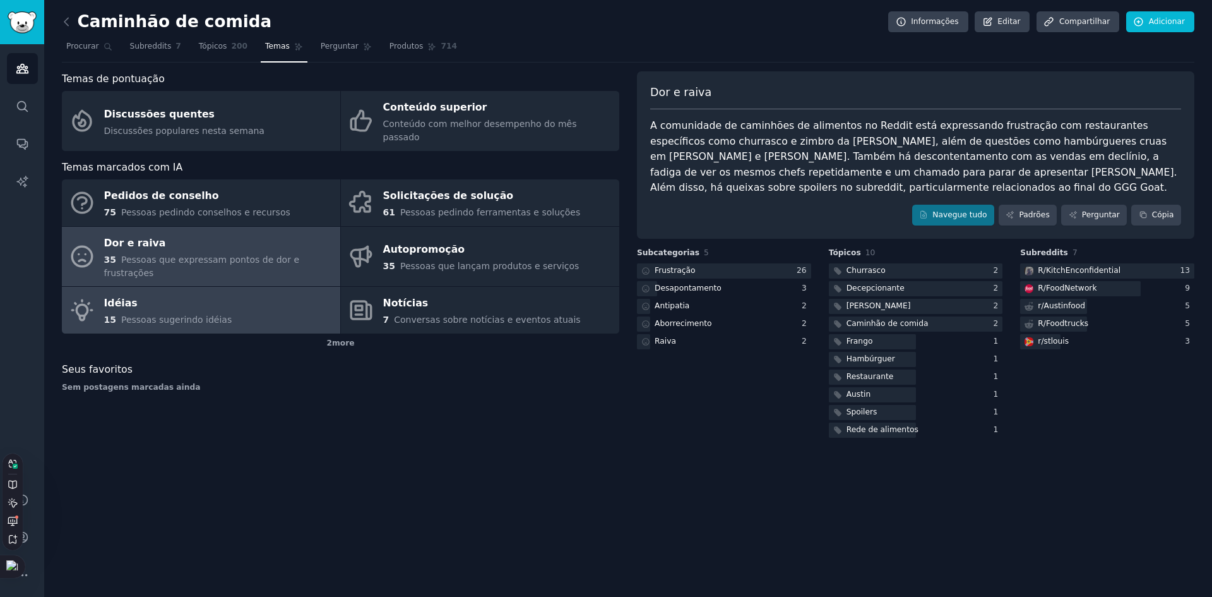
click at [243, 287] on link "[DEMOGRAPHIC_DATA] 15 People suggesting ideas 15 [PERSON_NAME] sugerindo idéias" at bounding box center [201, 310] width 278 height 47
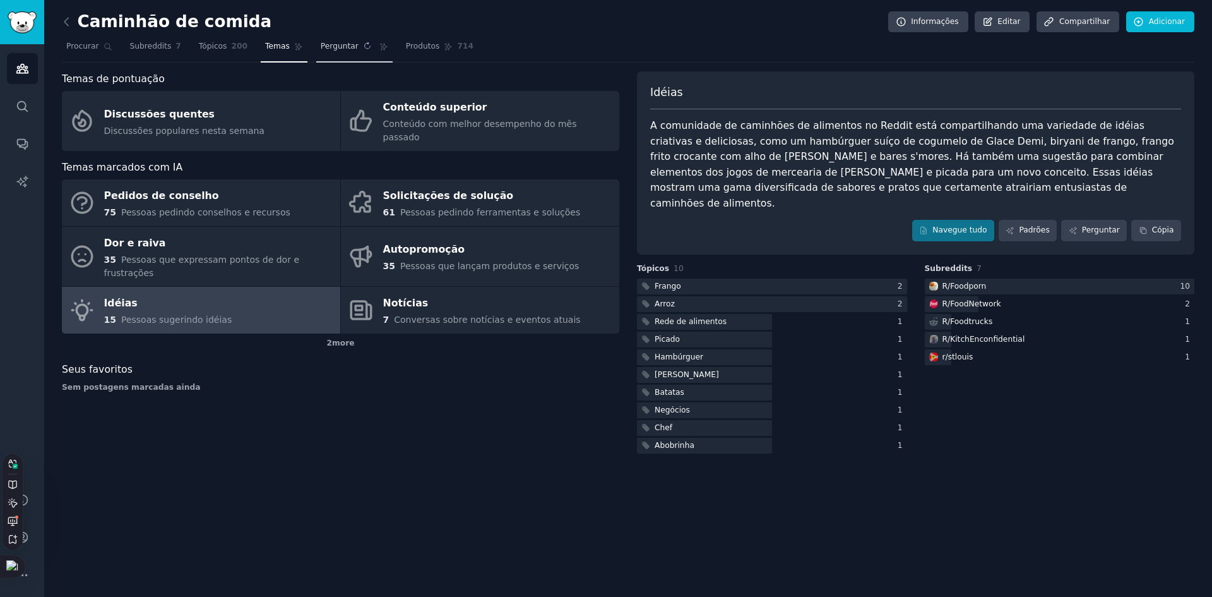
click at [321, 44] on sider-trans-text "Perguntar" at bounding box center [340, 46] width 38 height 9
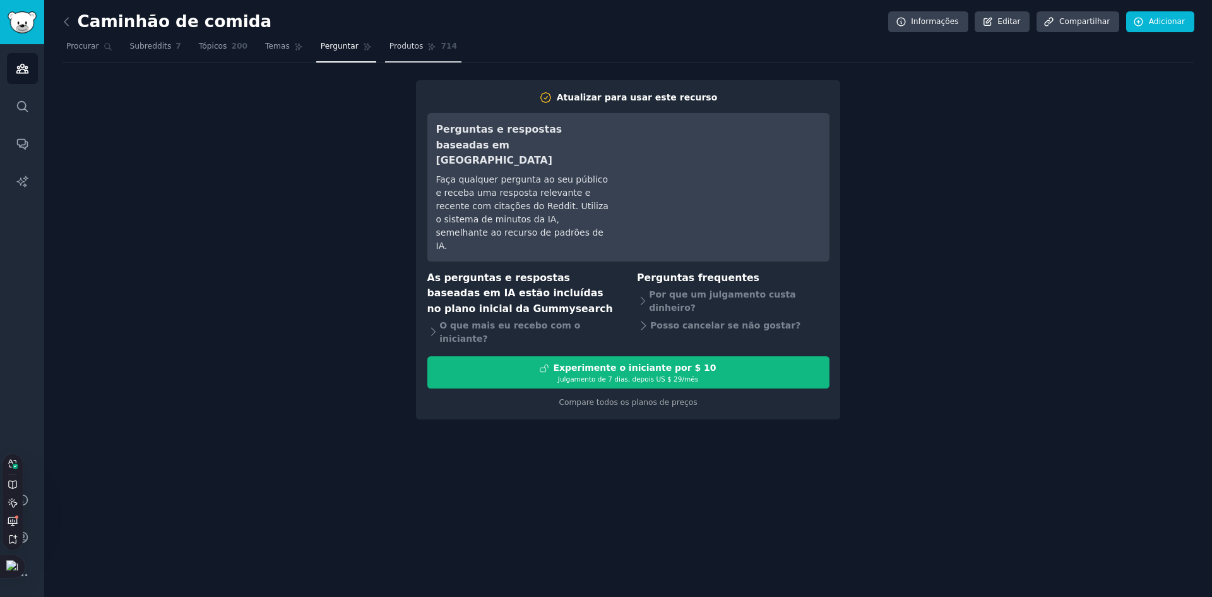
click at [391, 53] on link "Produtos 714" at bounding box center [423, 50] width 76 height 26
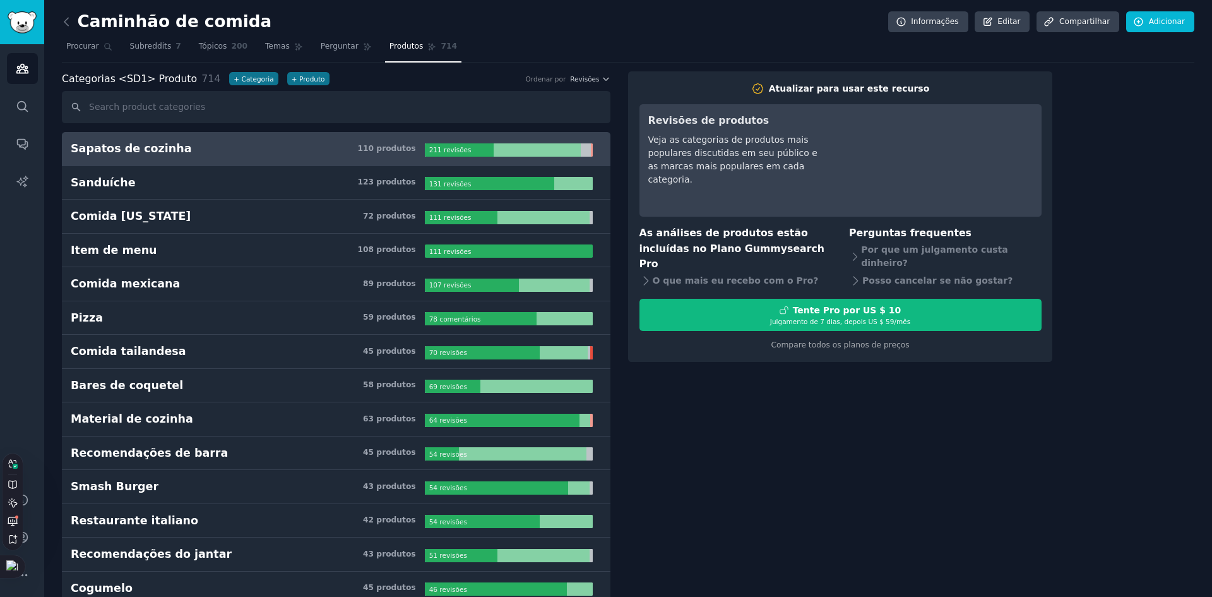
drag, startPoint x: 715, startPoint y: 517, endPoint x: 717, endPoint y: 358, distance: 159.1
click at [301, 150] on h3 "Sapatos de cozinha 110 produtos" at bounding box center [248, 149] width 354 height 16
